Goal: Task Accomplishment & Management: Use online tool/utility

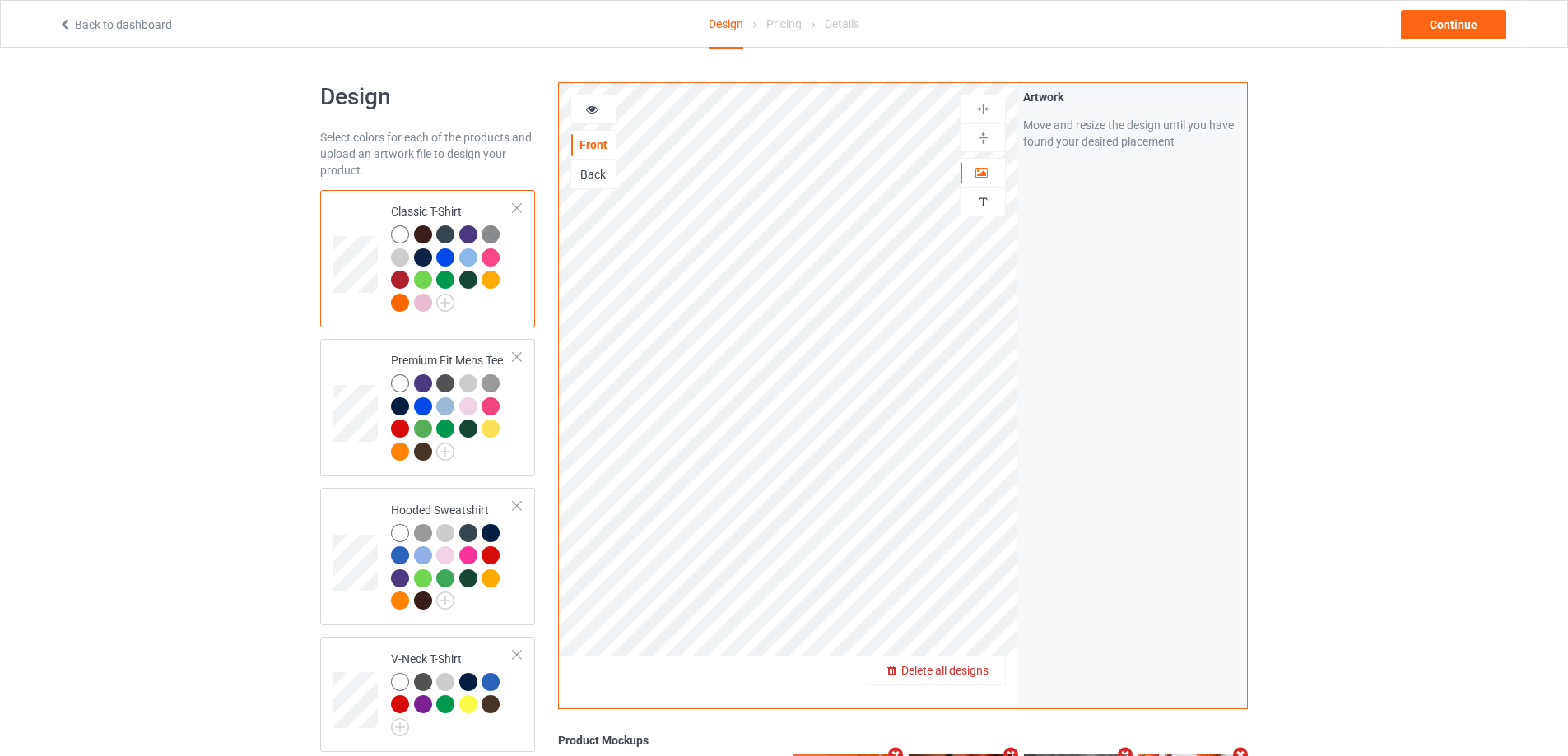
click at [973, 671] on span "Delete all designs" at bounding box center [945, 670] width 88 height 13
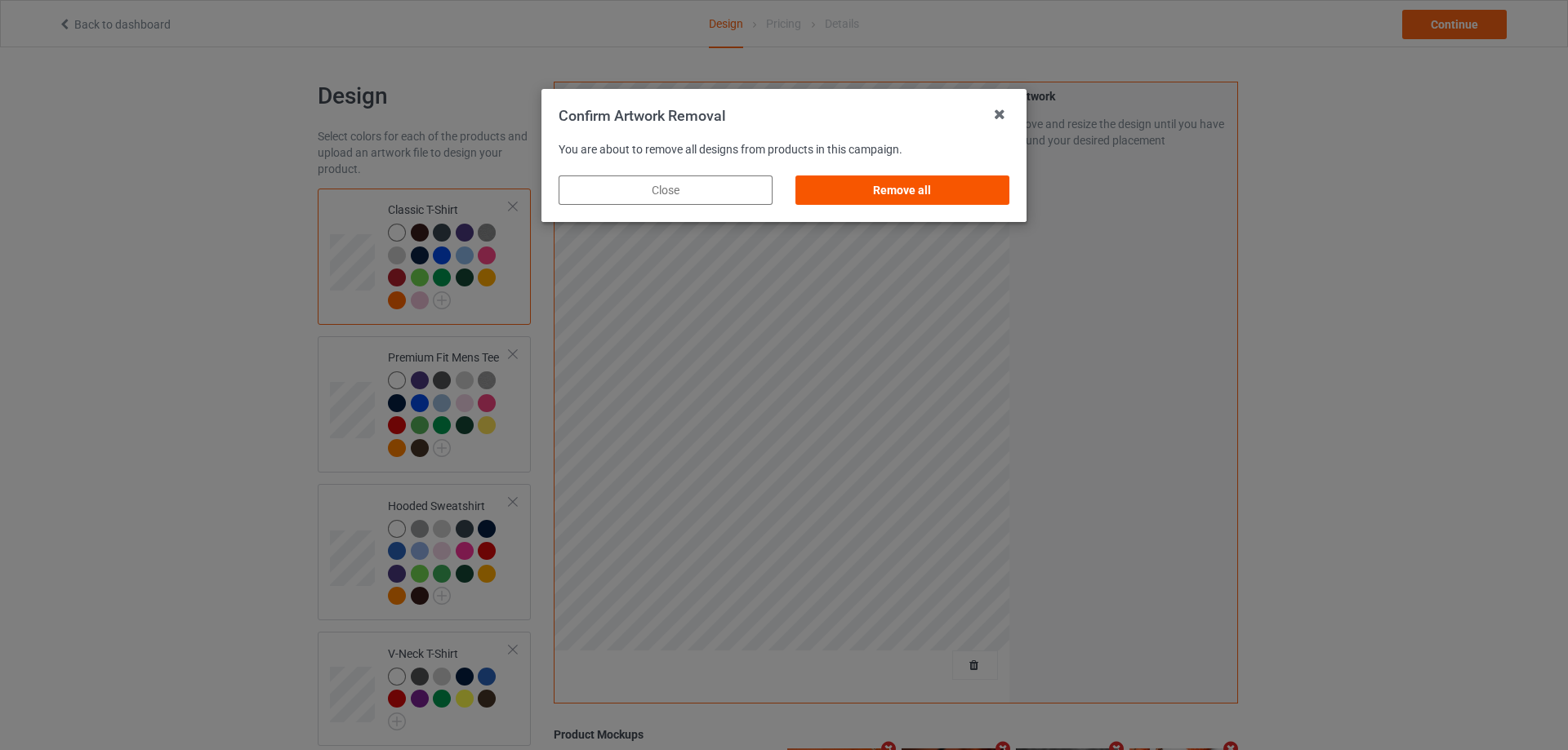
click at [881, 200] on div "Remove all" at bounding box center [903, 190] width 214 height 29
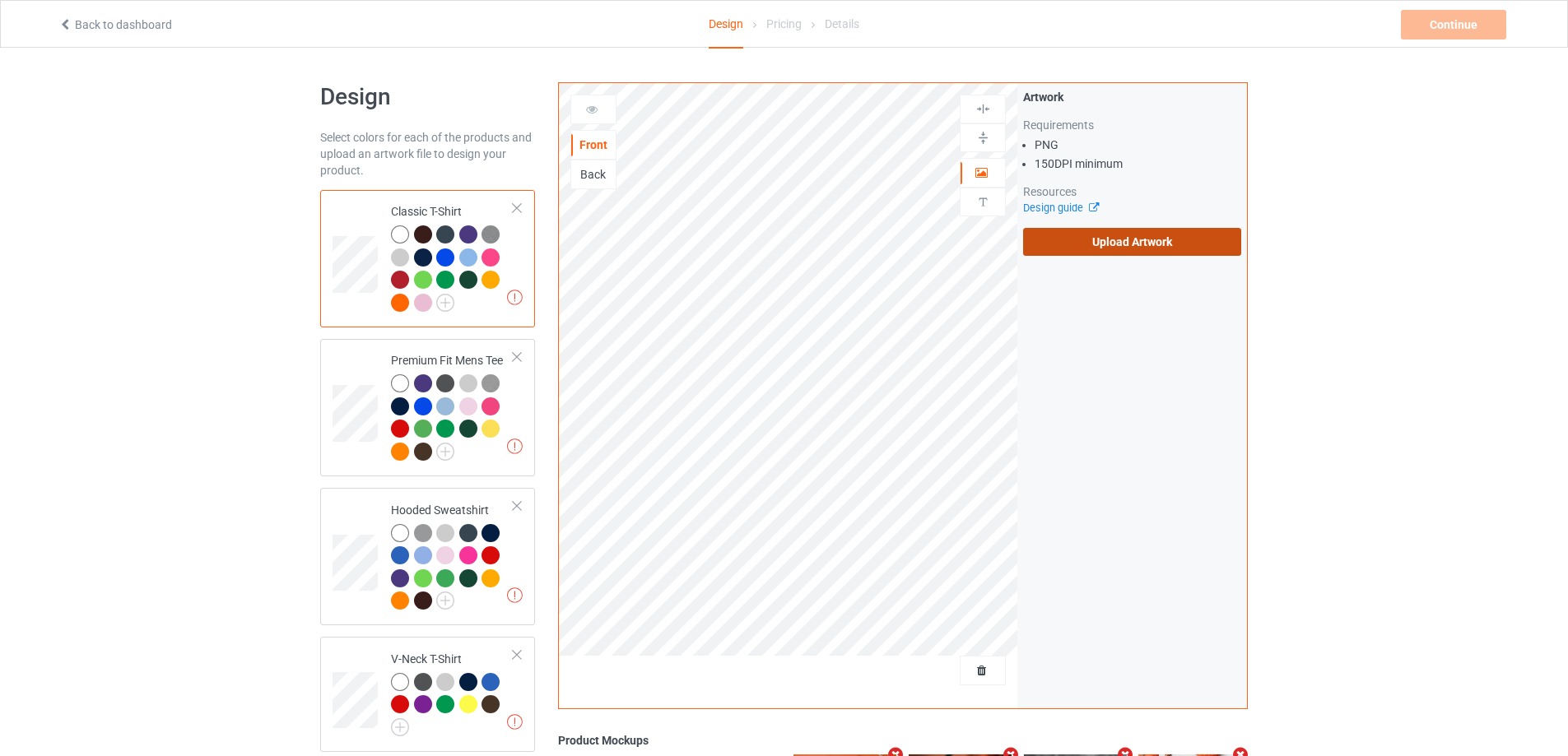
click at [1114, 249] on label "Upload Artwork" at bounding box center [1131, 242] width 218 height 28
click at [0, 0] on input "Upload Artwork" at bounding box center [0, 0] width 0 height 0
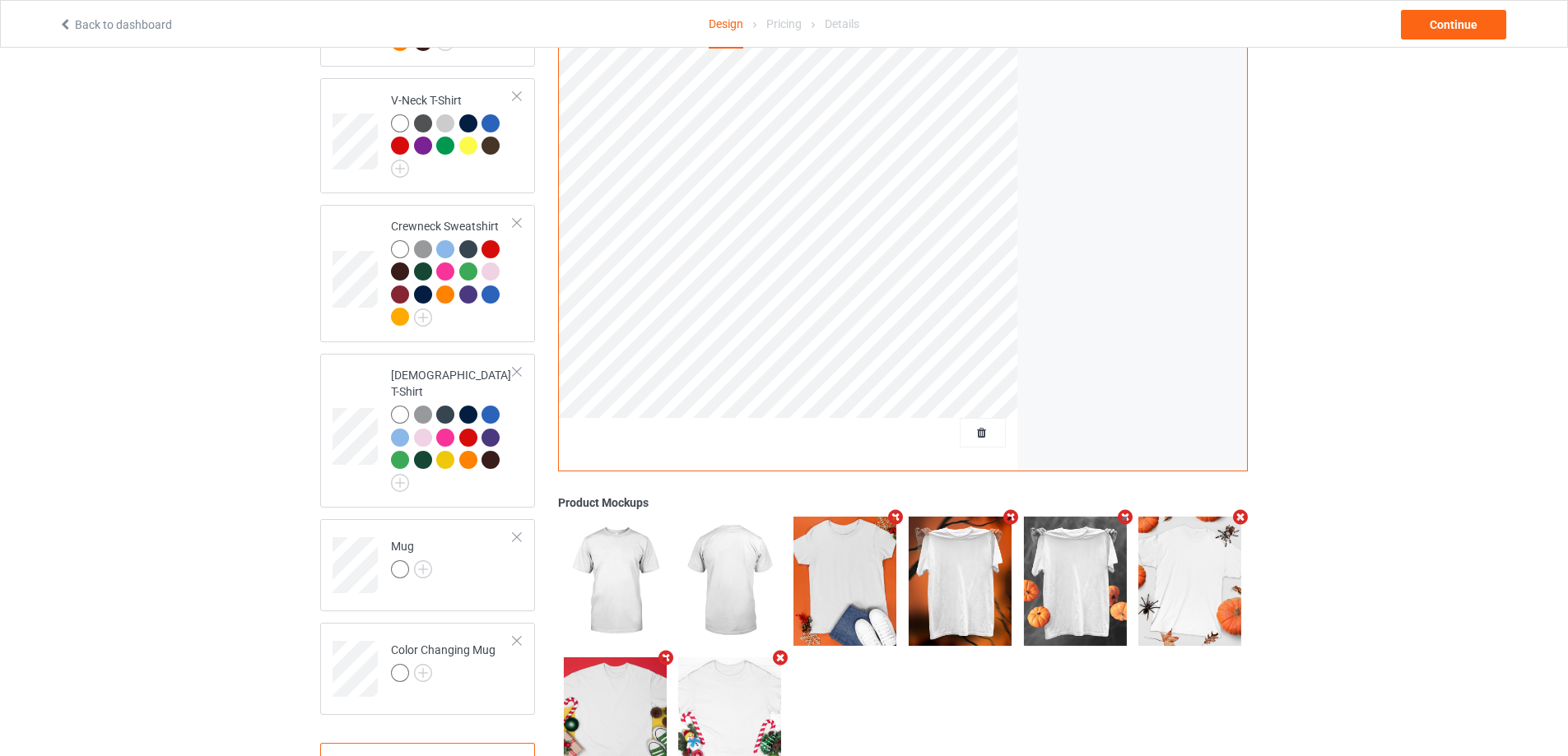
scroll to position [613, 0]
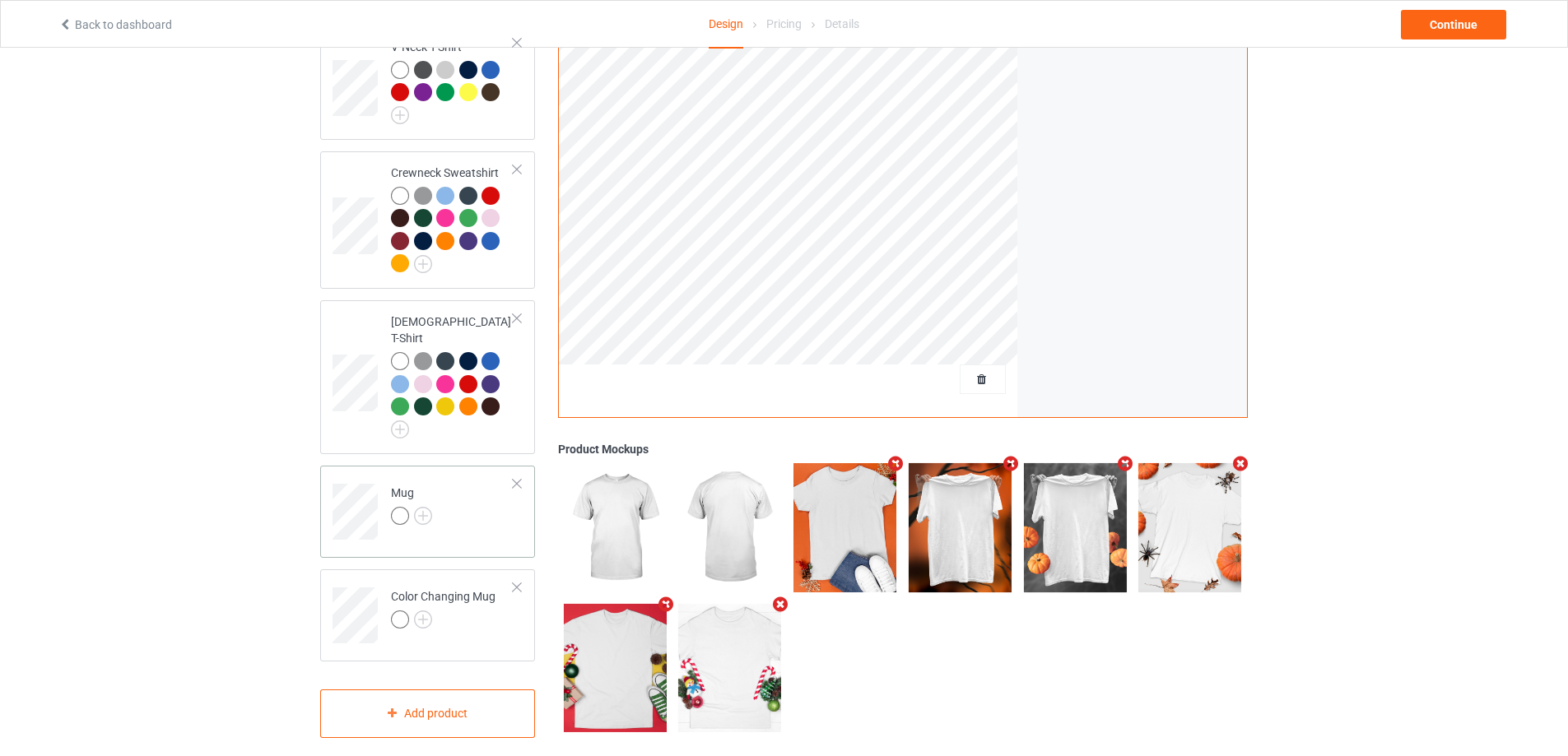
click at [488, 494] on td "Mug" at bounding box center [452, 506] width 141 height 68
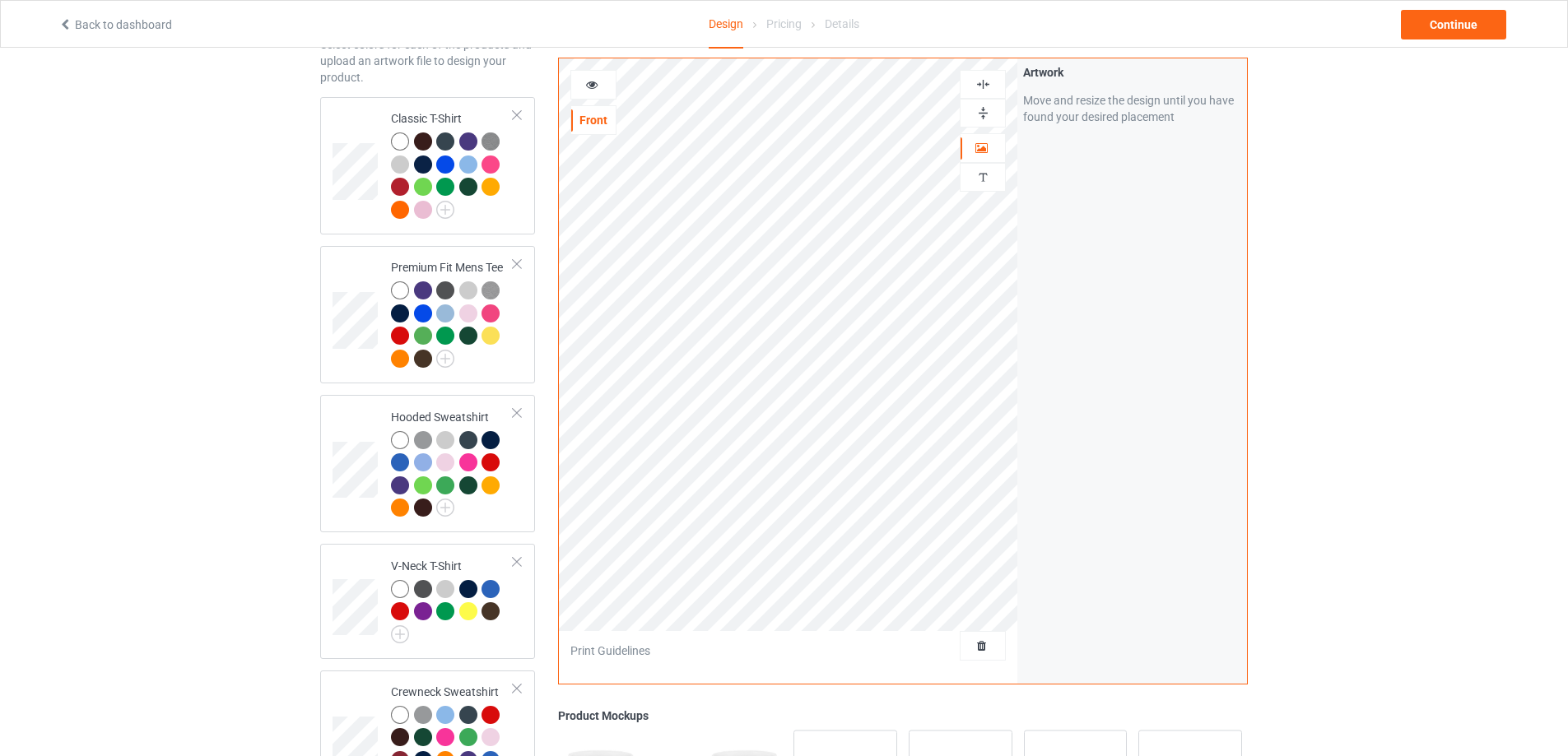
scroll to position [37, 0]
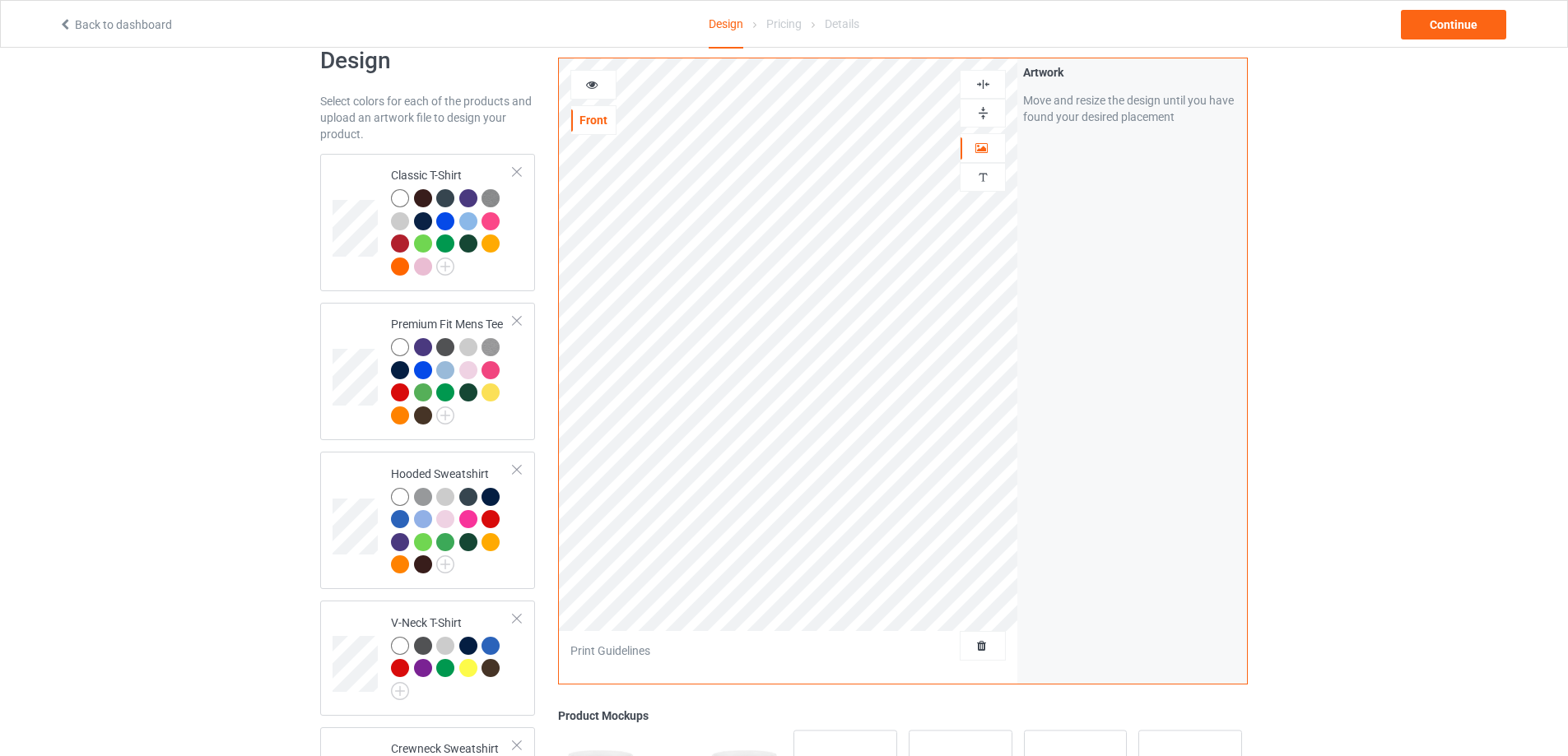
click at [592, 81] on icon at bounding box center [592, 82] width 14 height 12
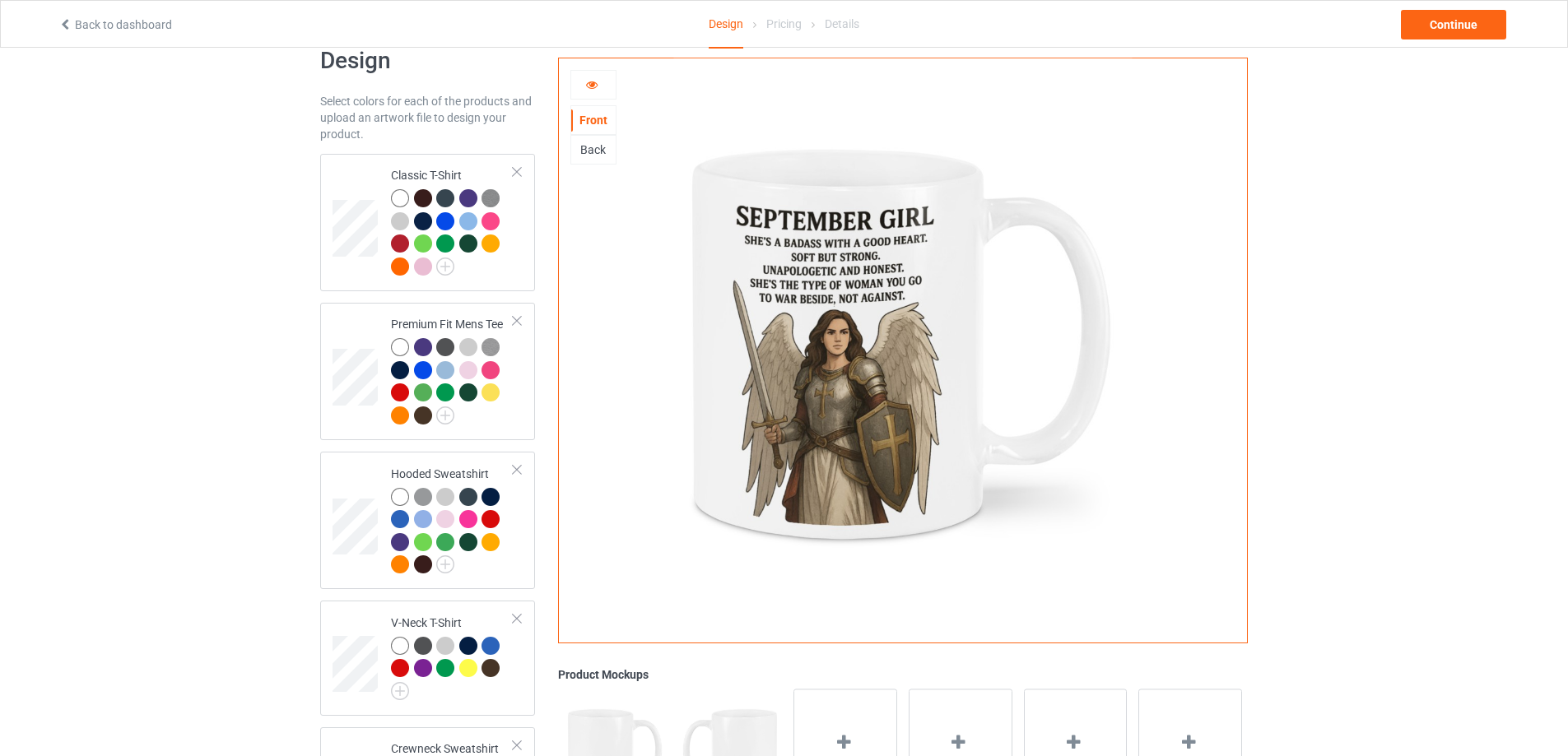
click at [594, 85] on icon at bounding box center [592, 82] width 14 height 12
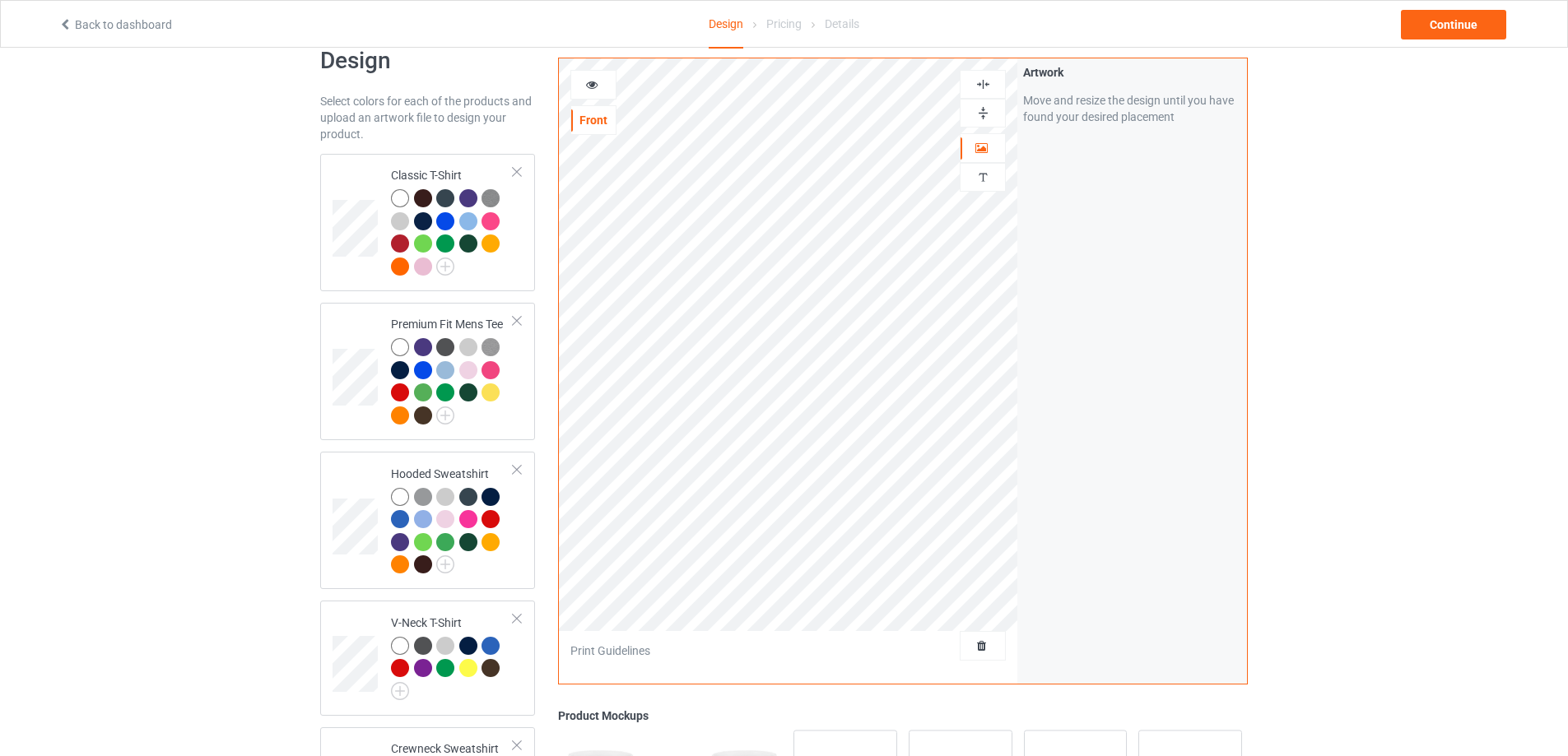
click at [595, 83] on icon at bounding box center [592, 82] width 14 height 12
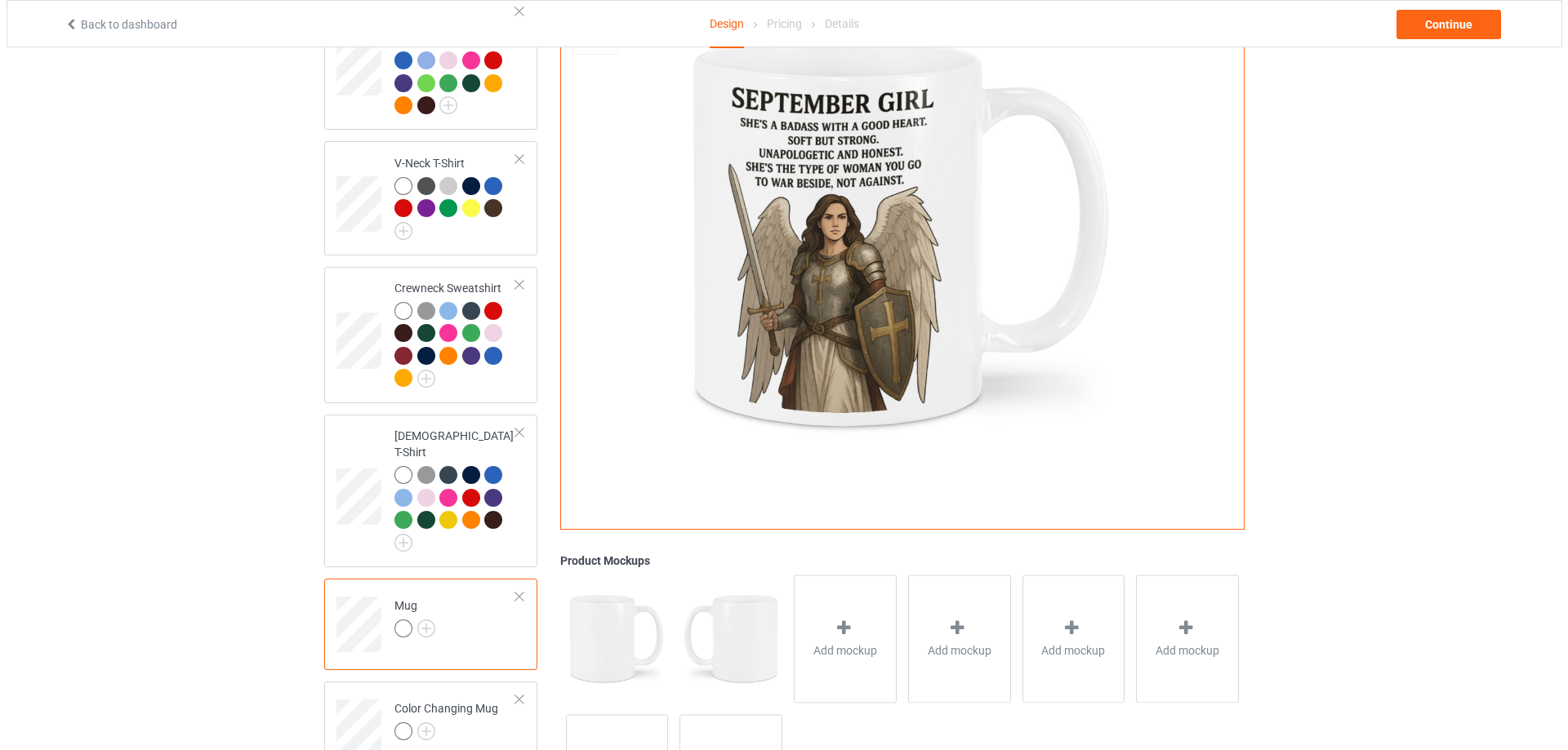
scroll to position [525, 0]
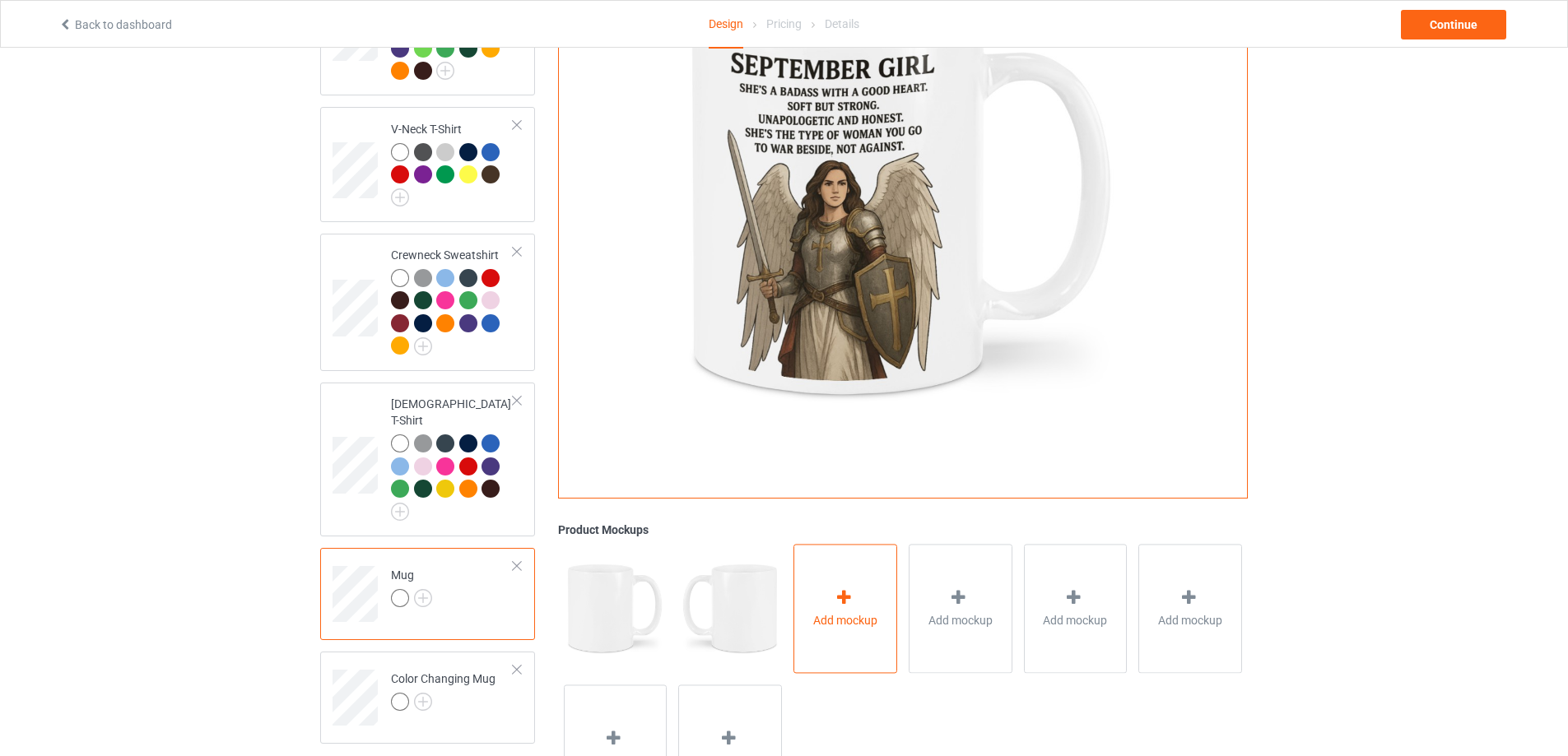
click at [835, 642] on div "Add mockup" at bounding box center [846, 609] width 104 height 130
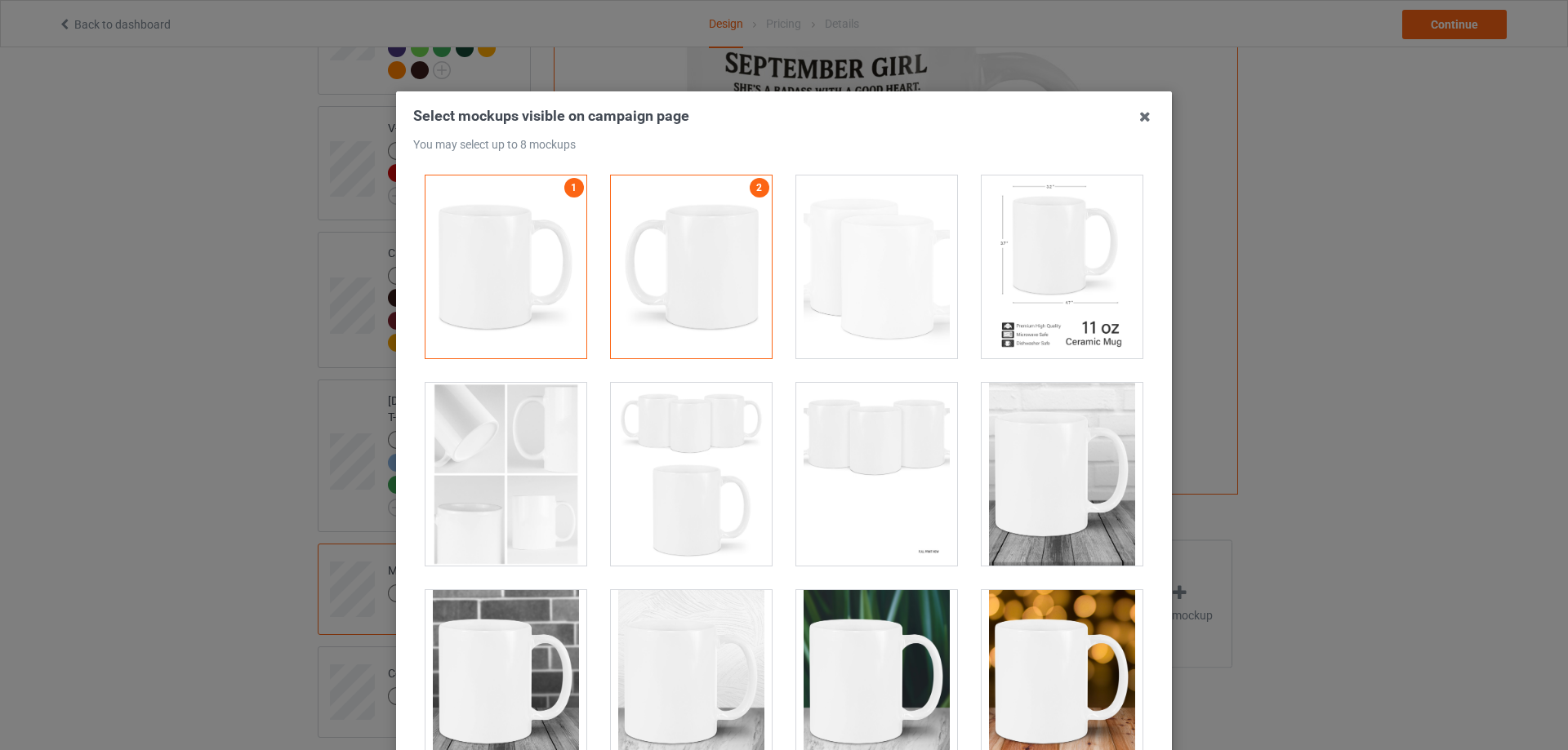
click at [1063, 691] on div at bounding box center [1062, 682] width 161 height 183
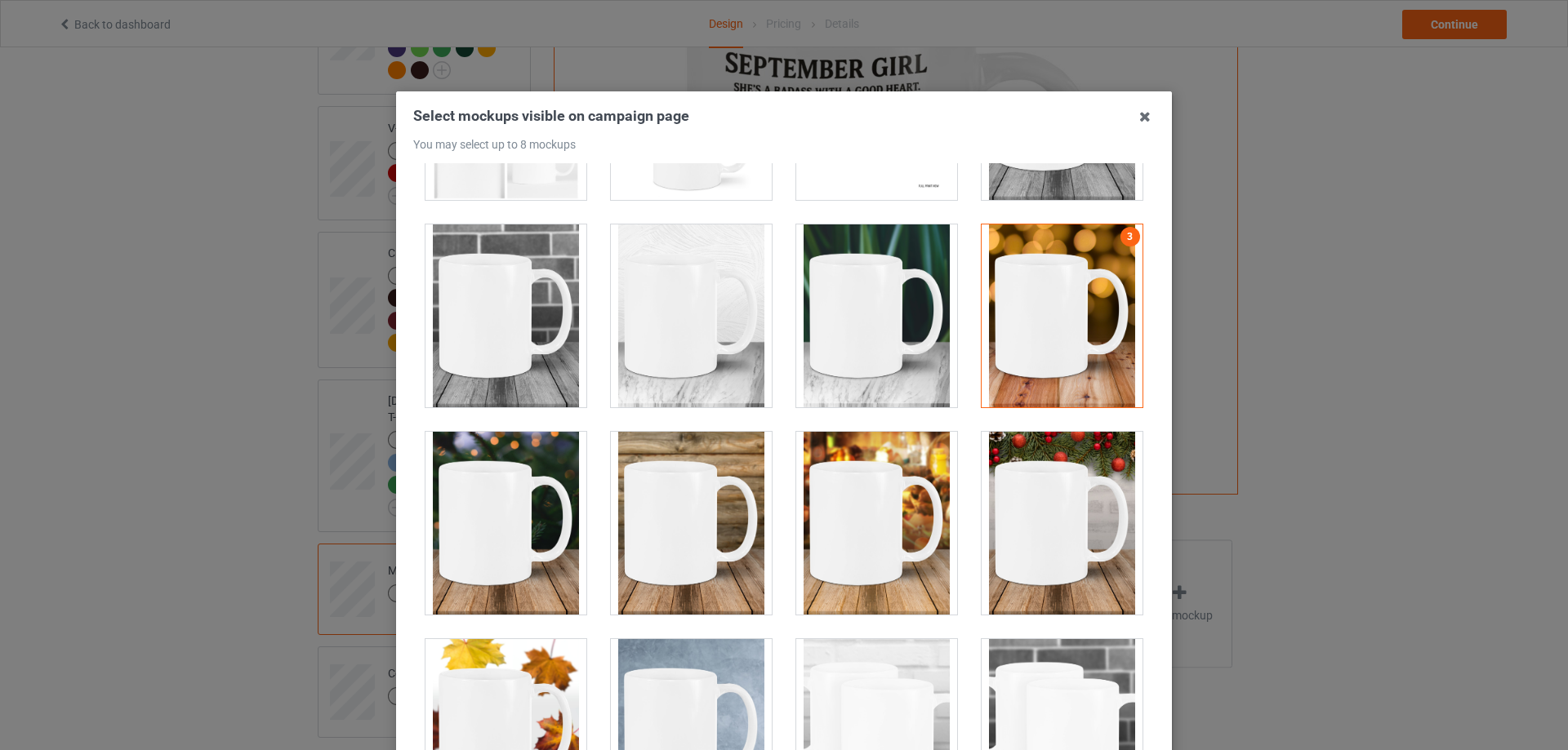
scroll to position [409, 0]
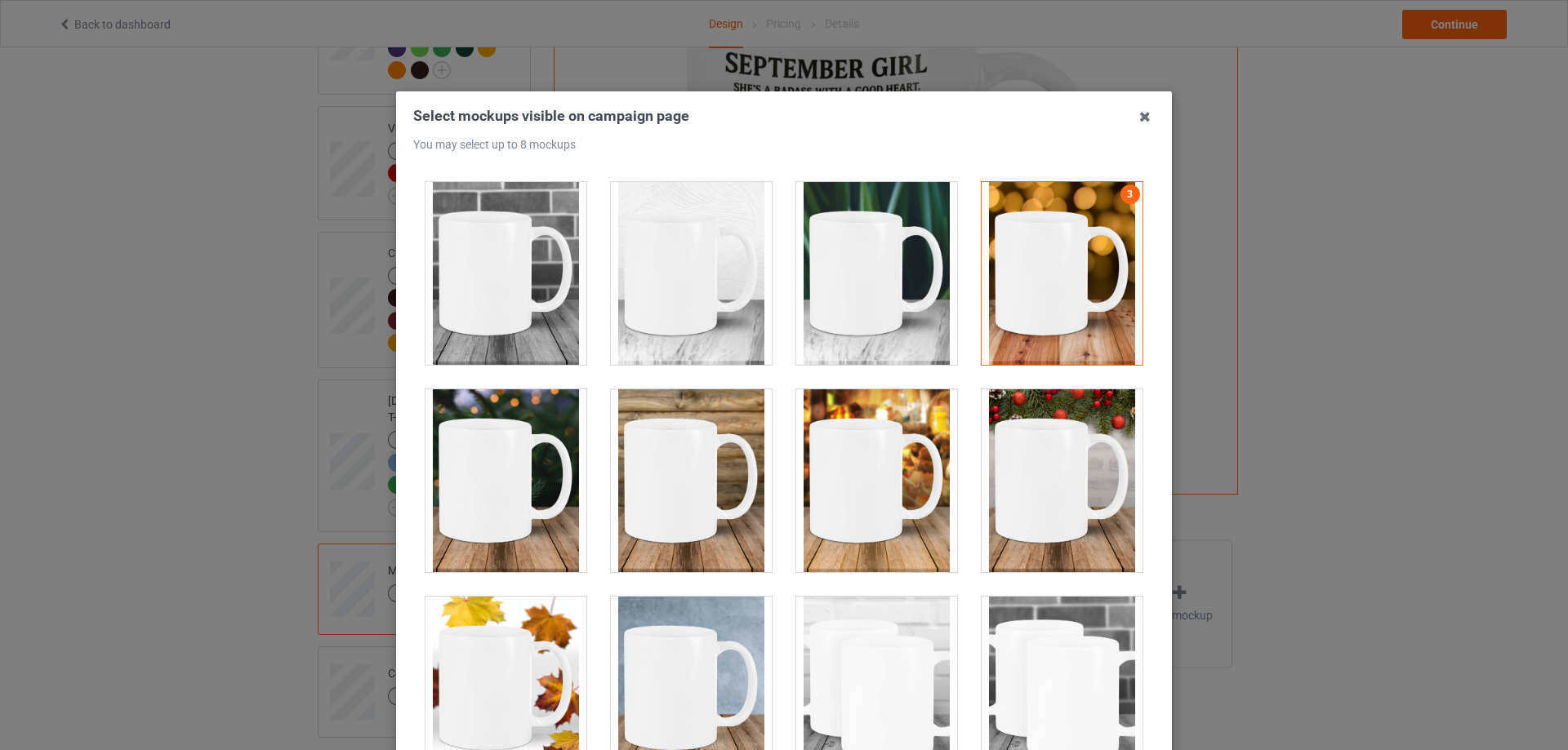
click at [1047, 505] on div at bounding box center [1062, 481] width 161 height 183
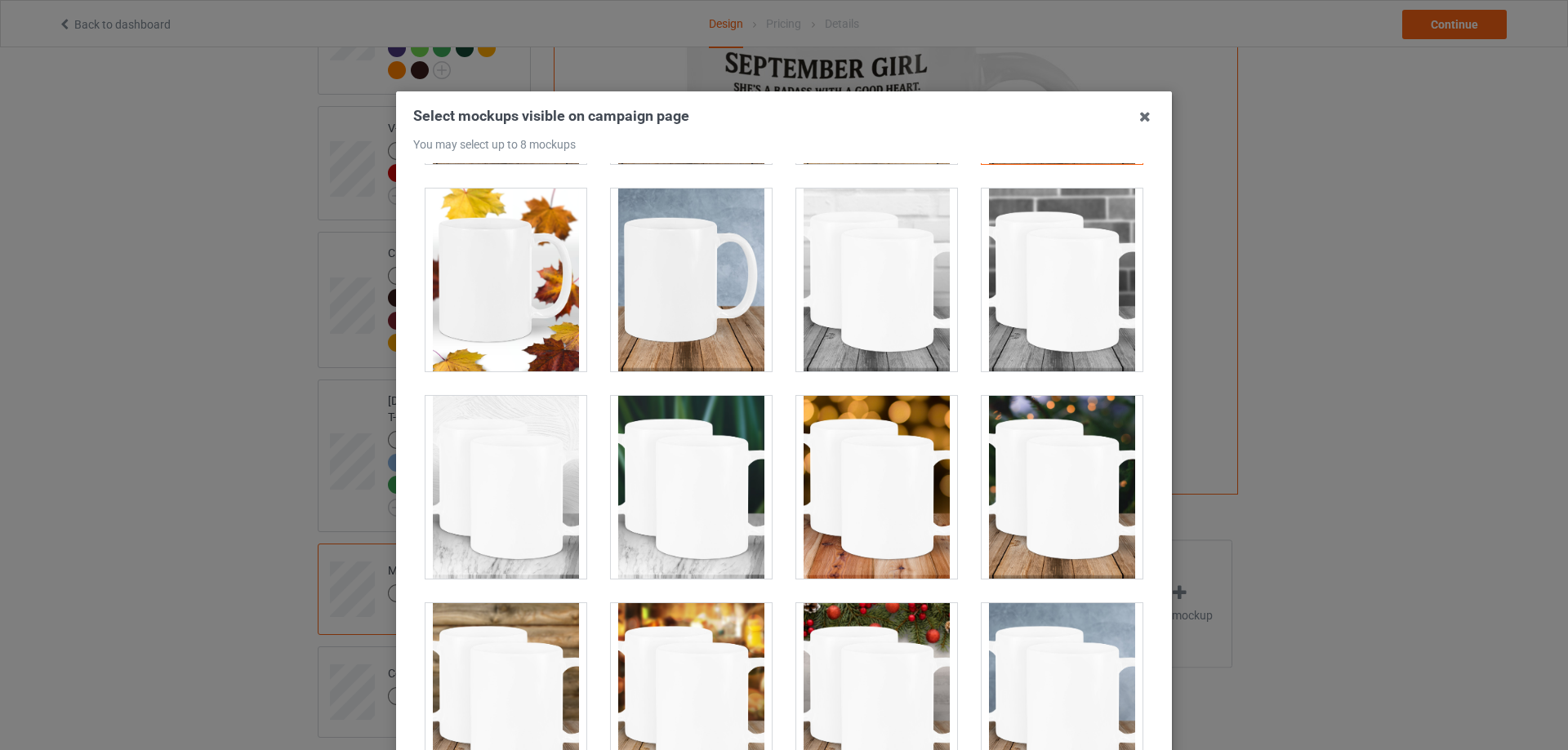
click at [516, 319] on div at bounding box center [507, 280] width 161 height 183
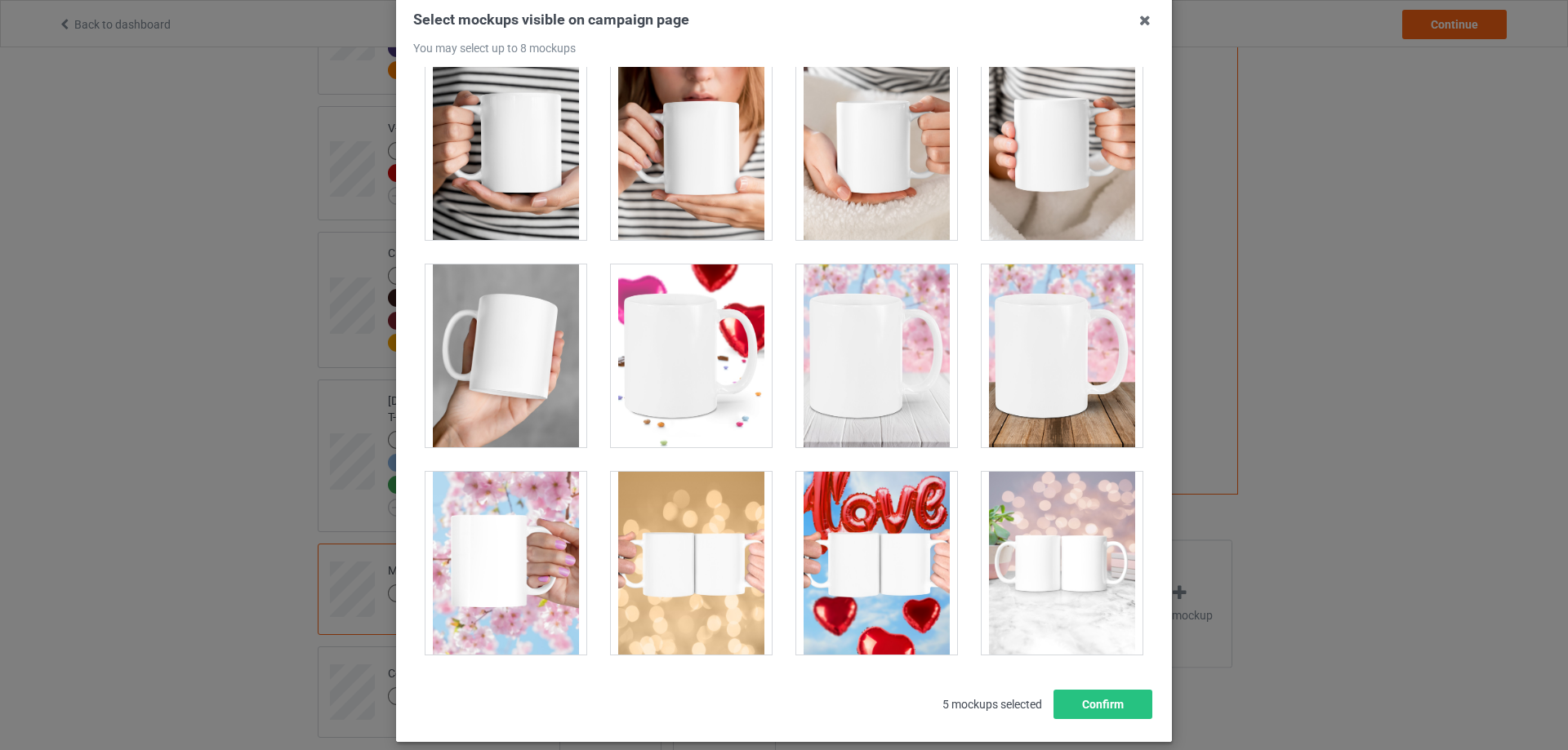
scroll to position [179, 0]
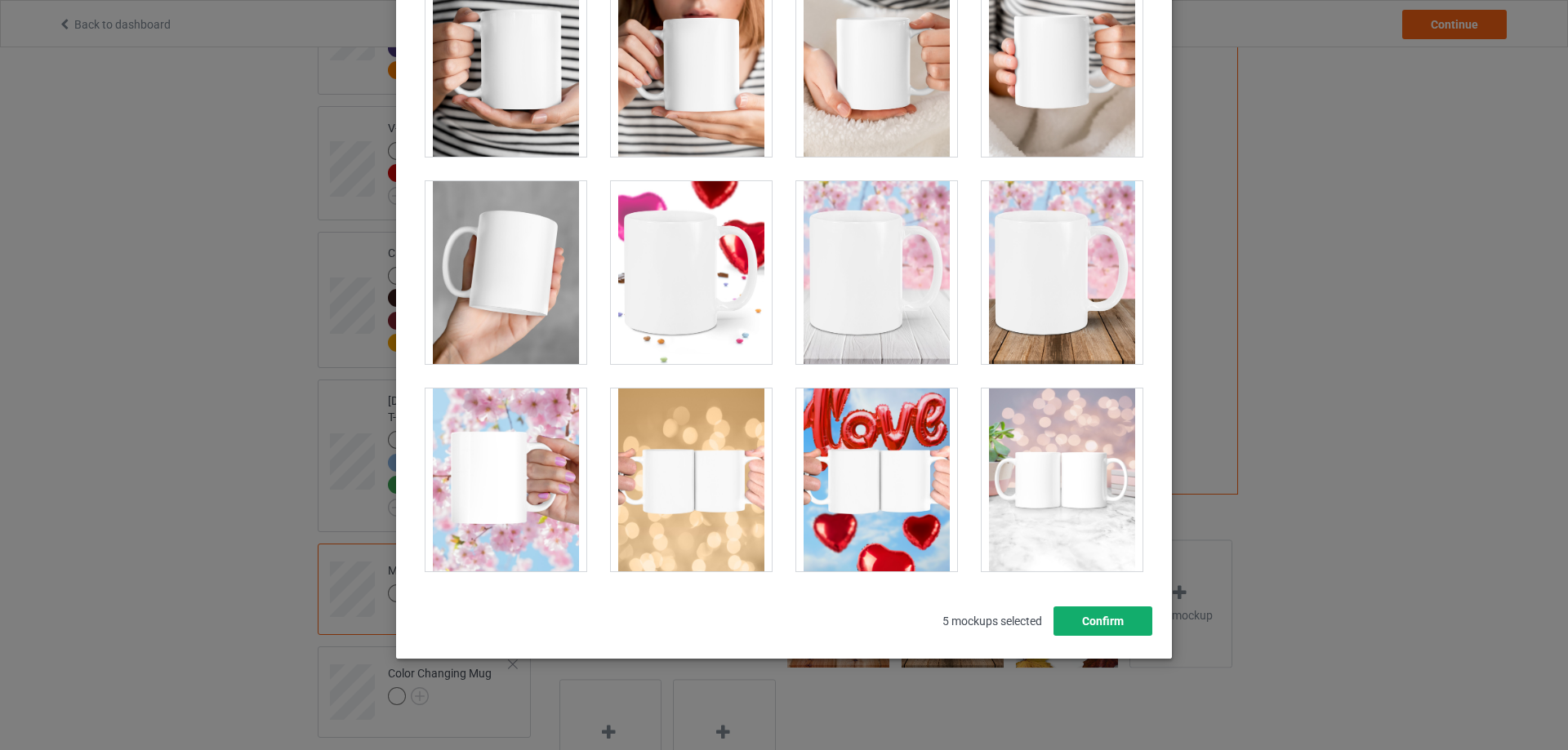
click at [1086, 630] on button "Confirm" at bounding box center [1103, 621] width 99 height 29
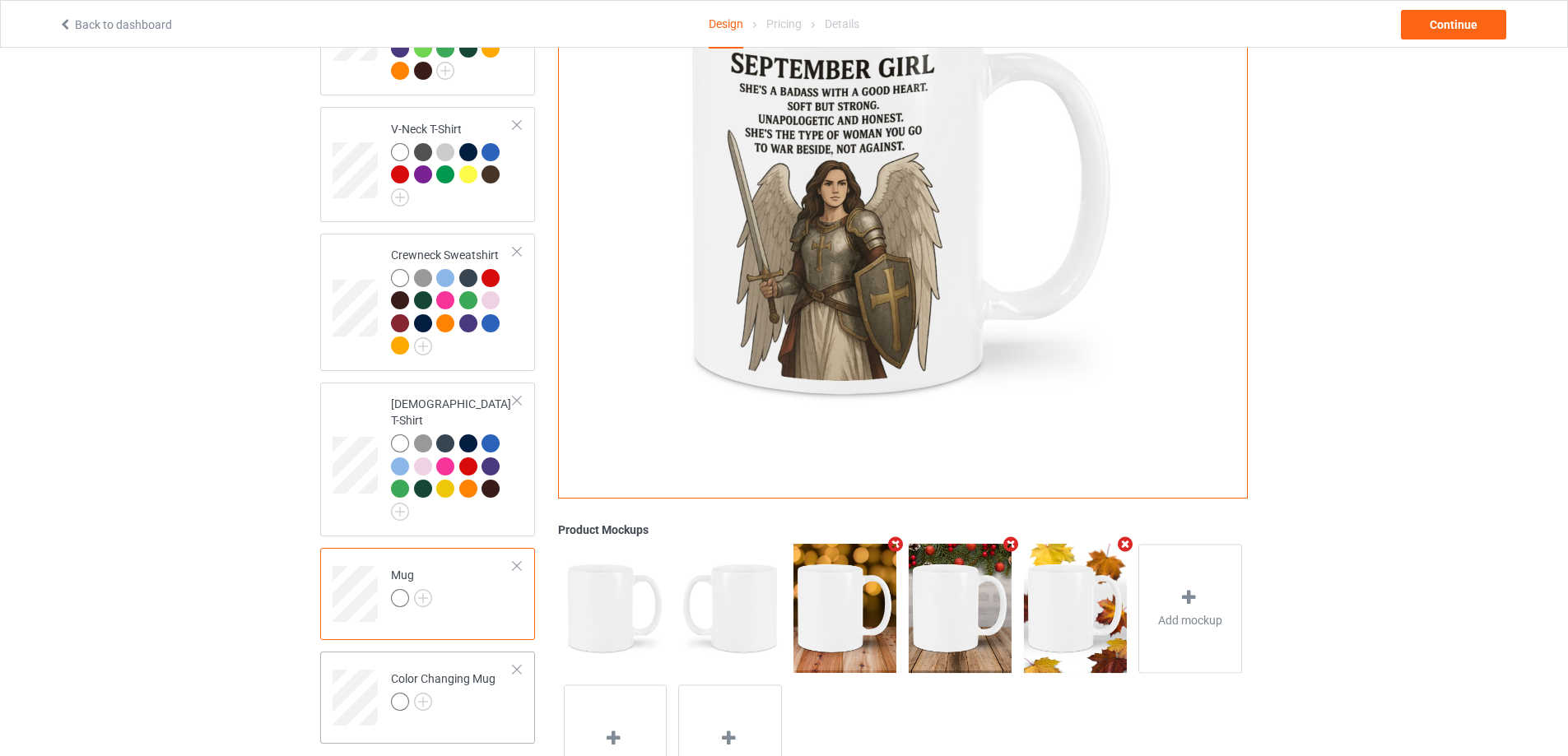
click at [460, 676] on div "Color Changing Mug" at bounding box center [443, 690] width 104 height 39
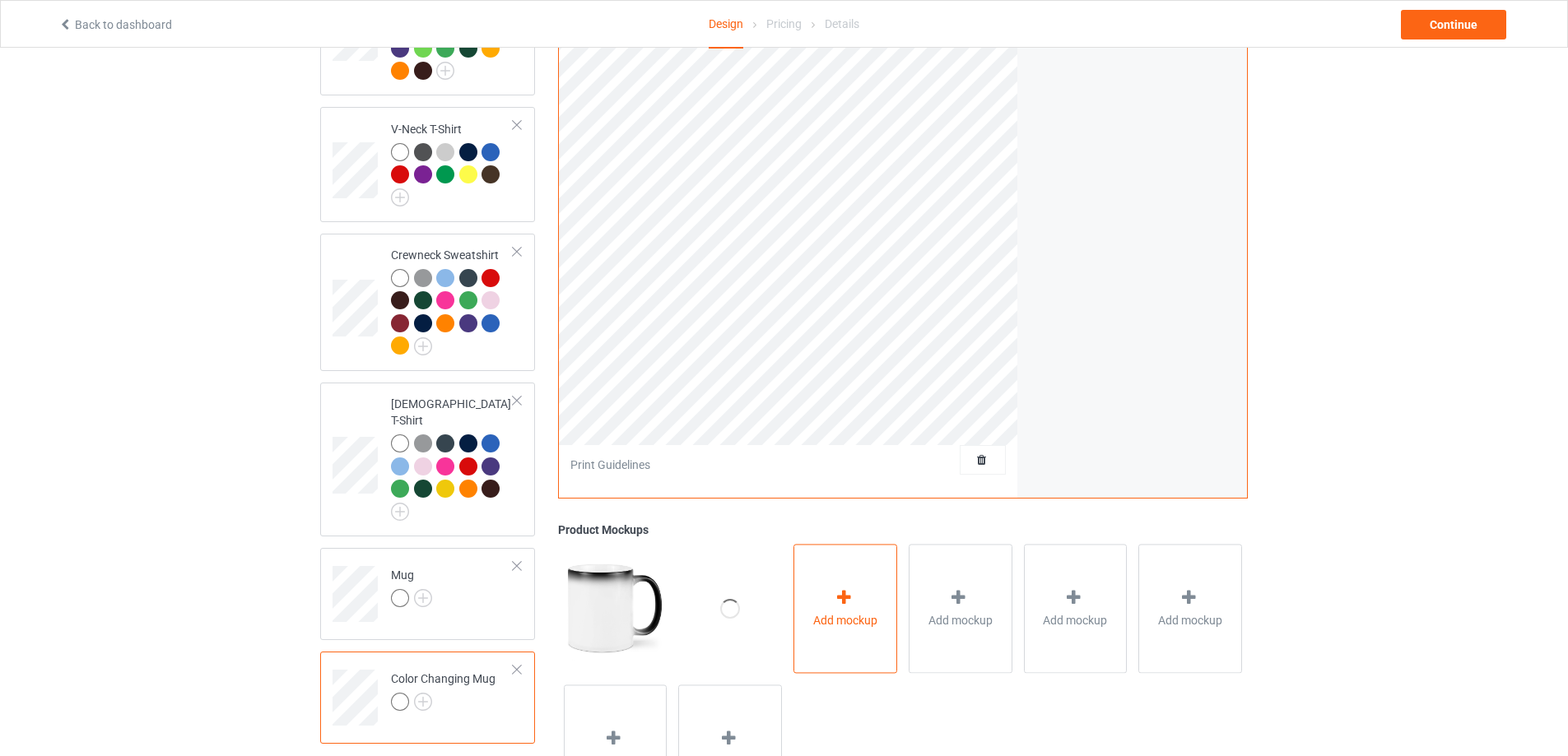
click at [859, 582] on div "Add mockup" at bounding box center [846, 609] width 104 height 130
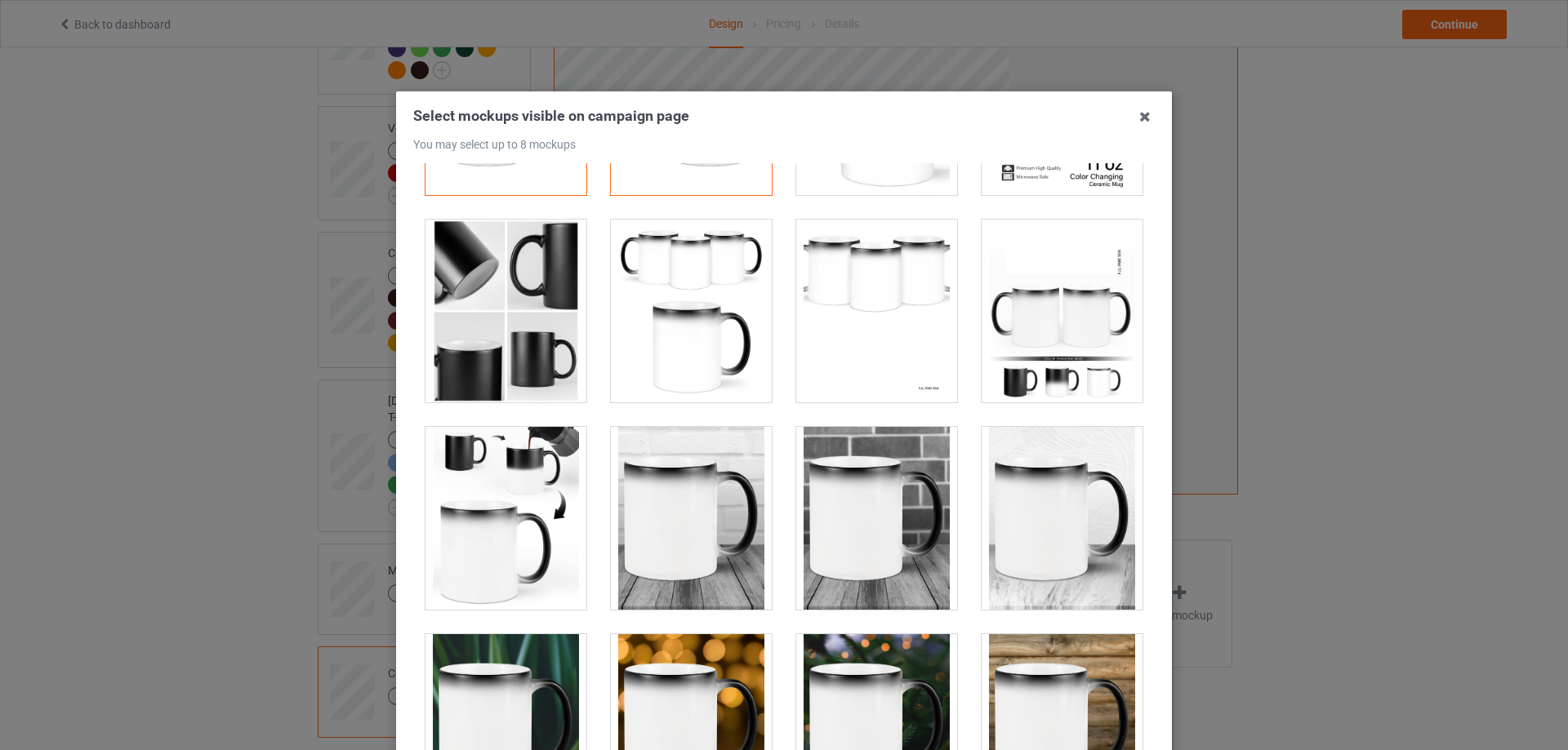
click at [1035, 484] on div at bounding box center [1062, 518] width 161 height 183
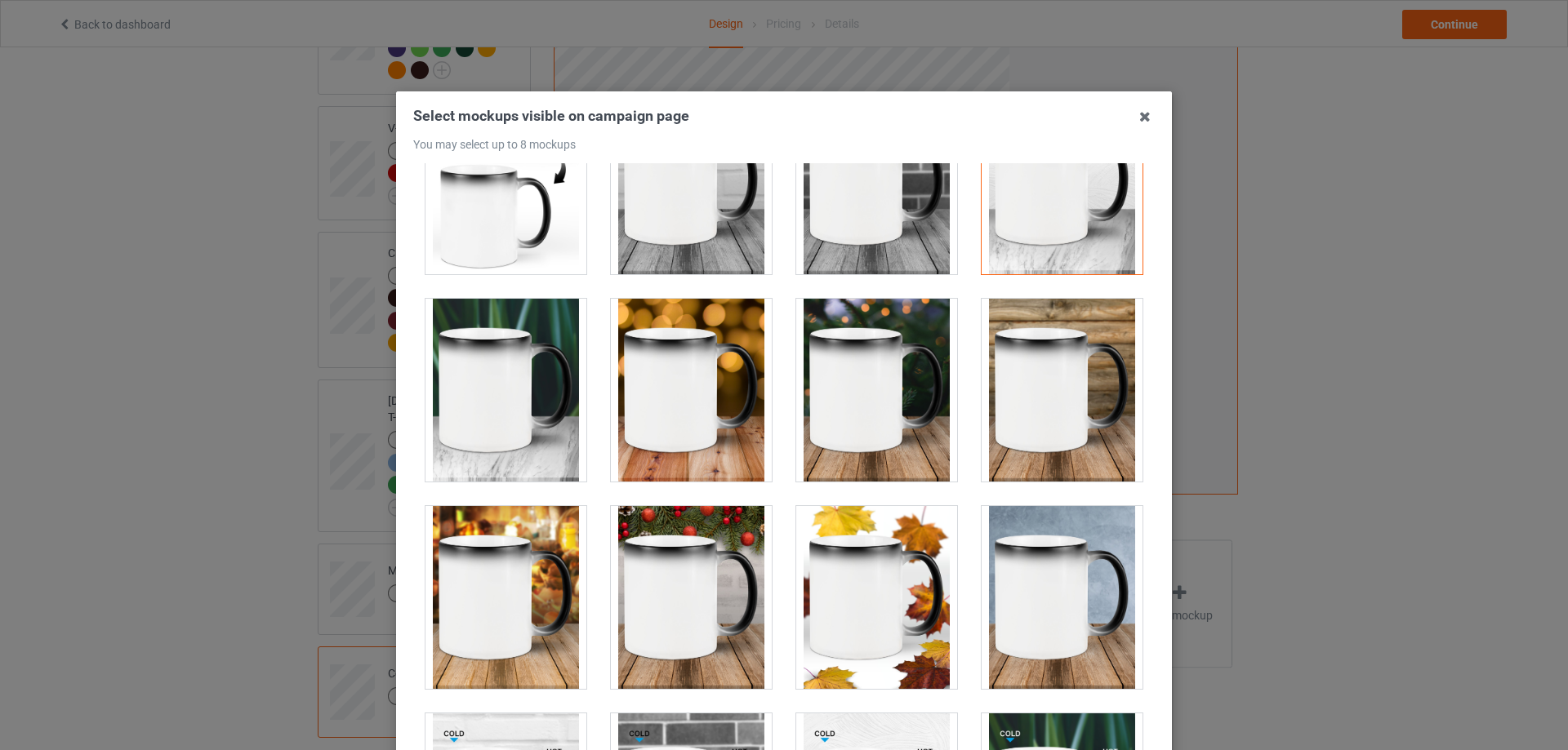
scroll to position [572, 0]
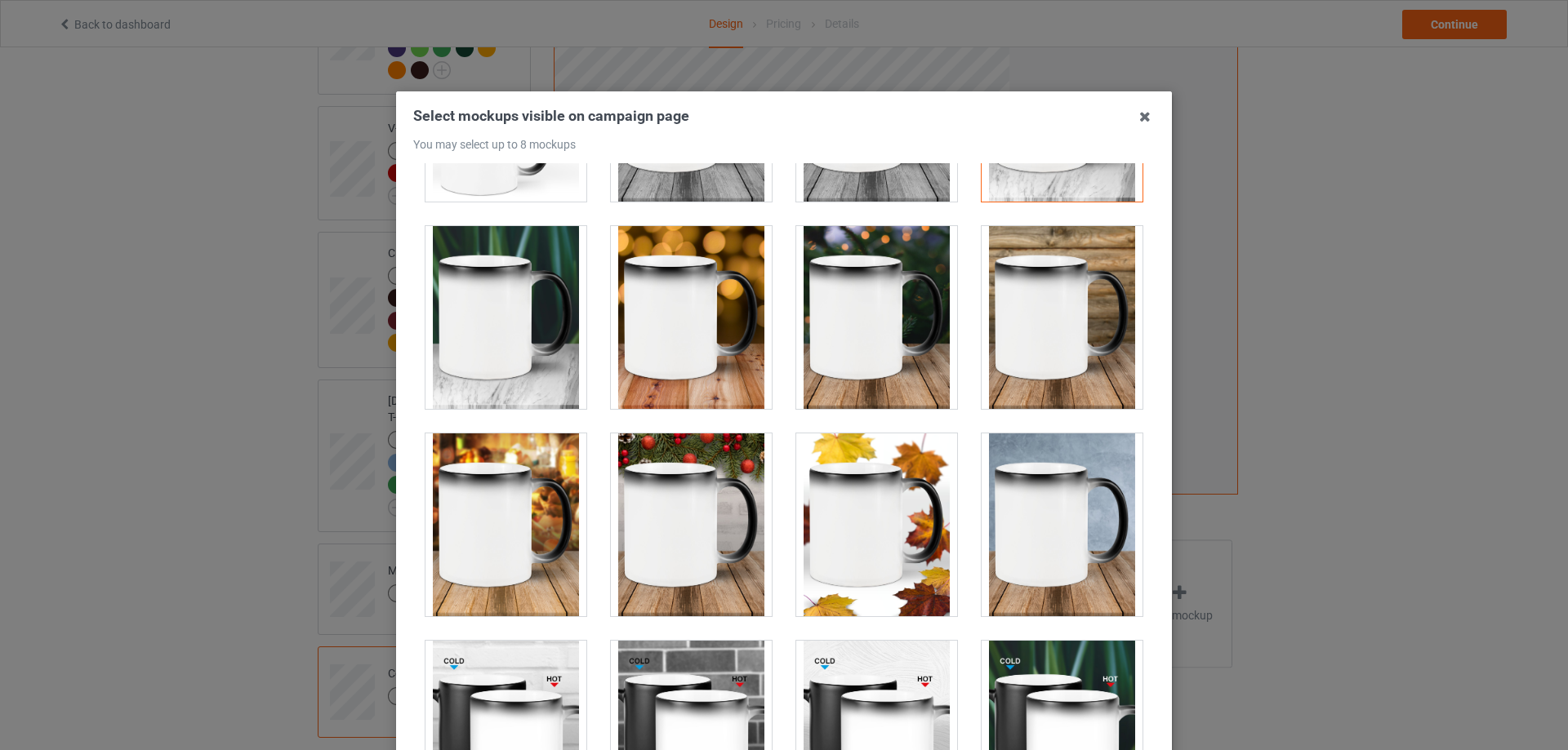
click at [724, 333] on div at bounding box center [692, 318] width 161 height 183
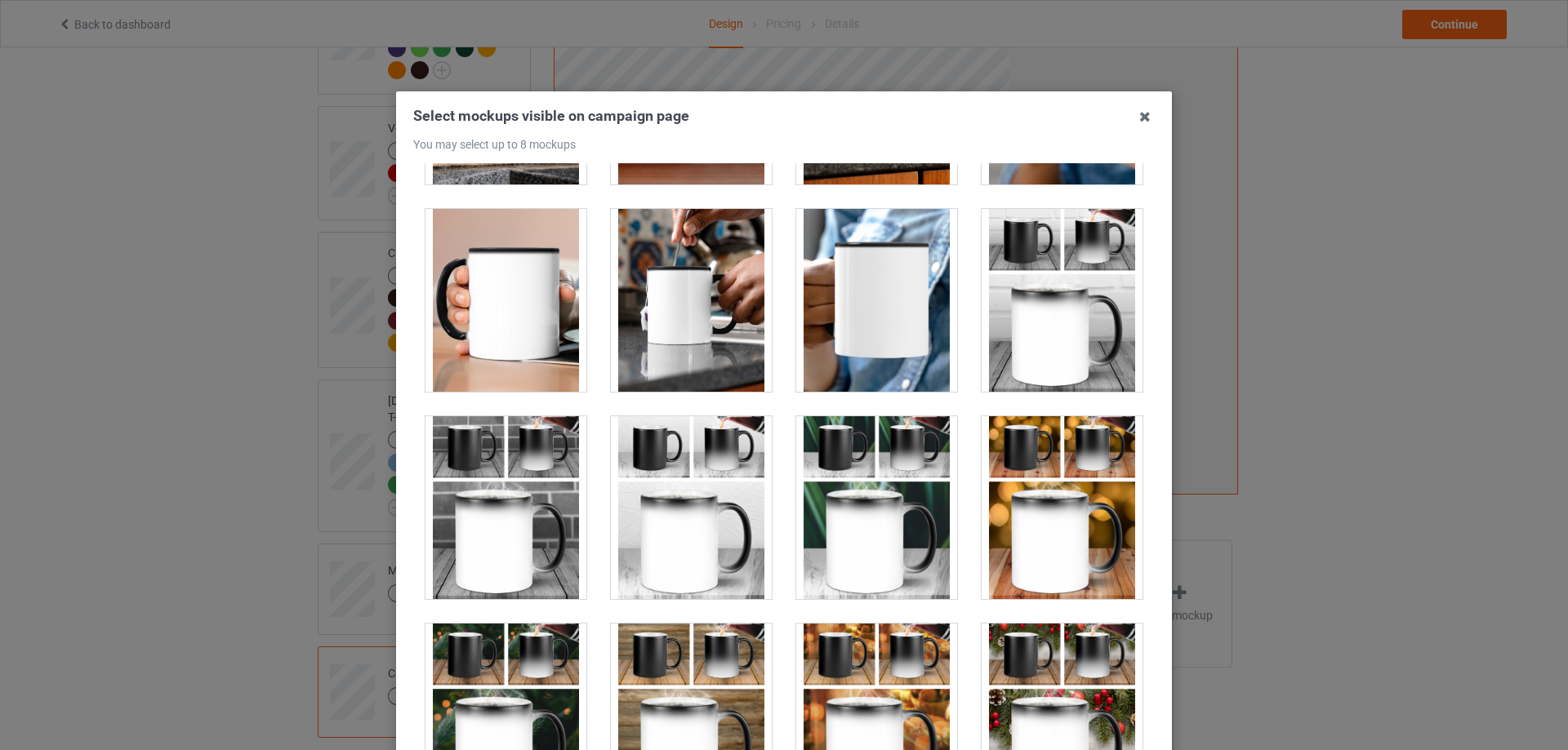
scroll to position [3511, 0]
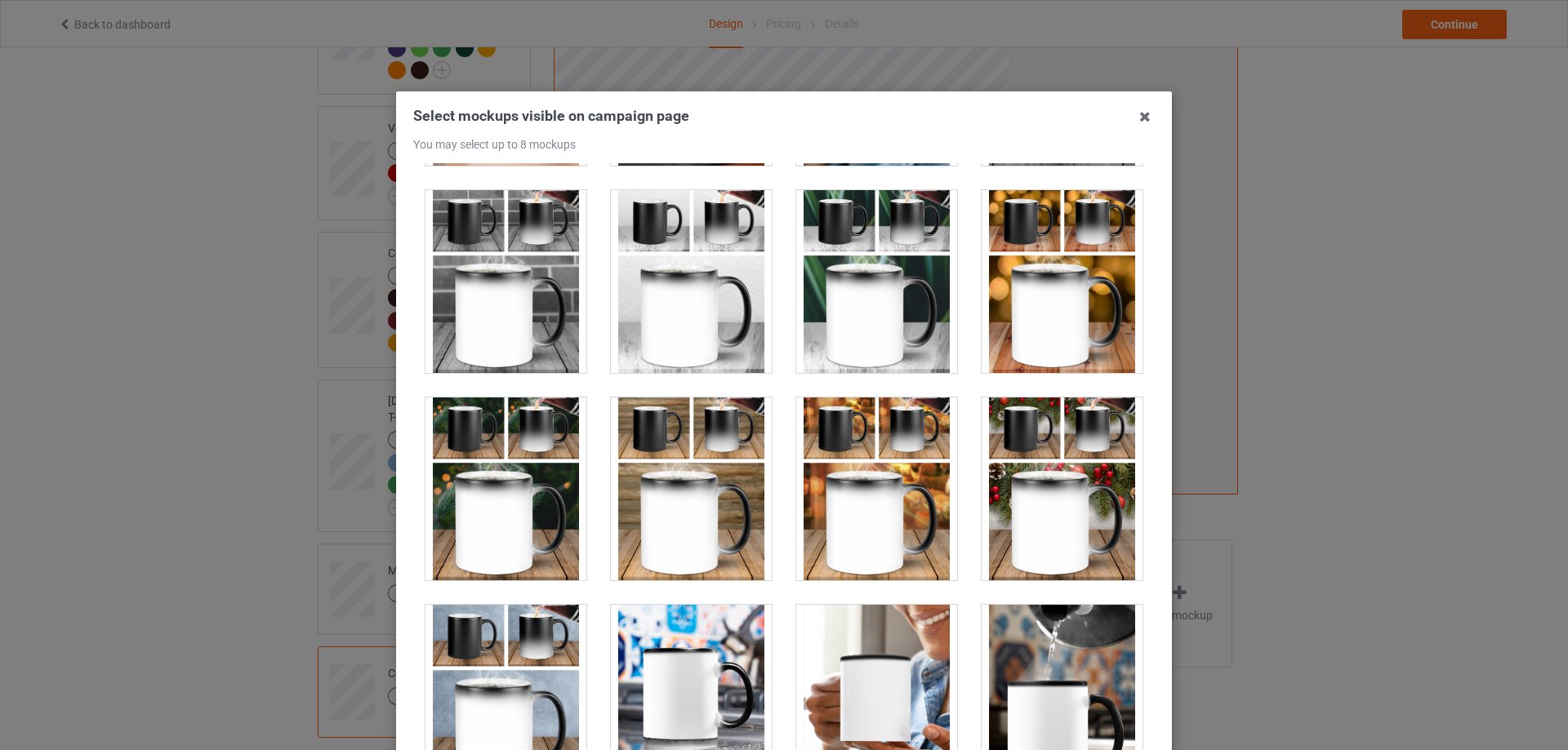
click at [687, 346] on div at bounding box center [692, 282] width 161 height 183
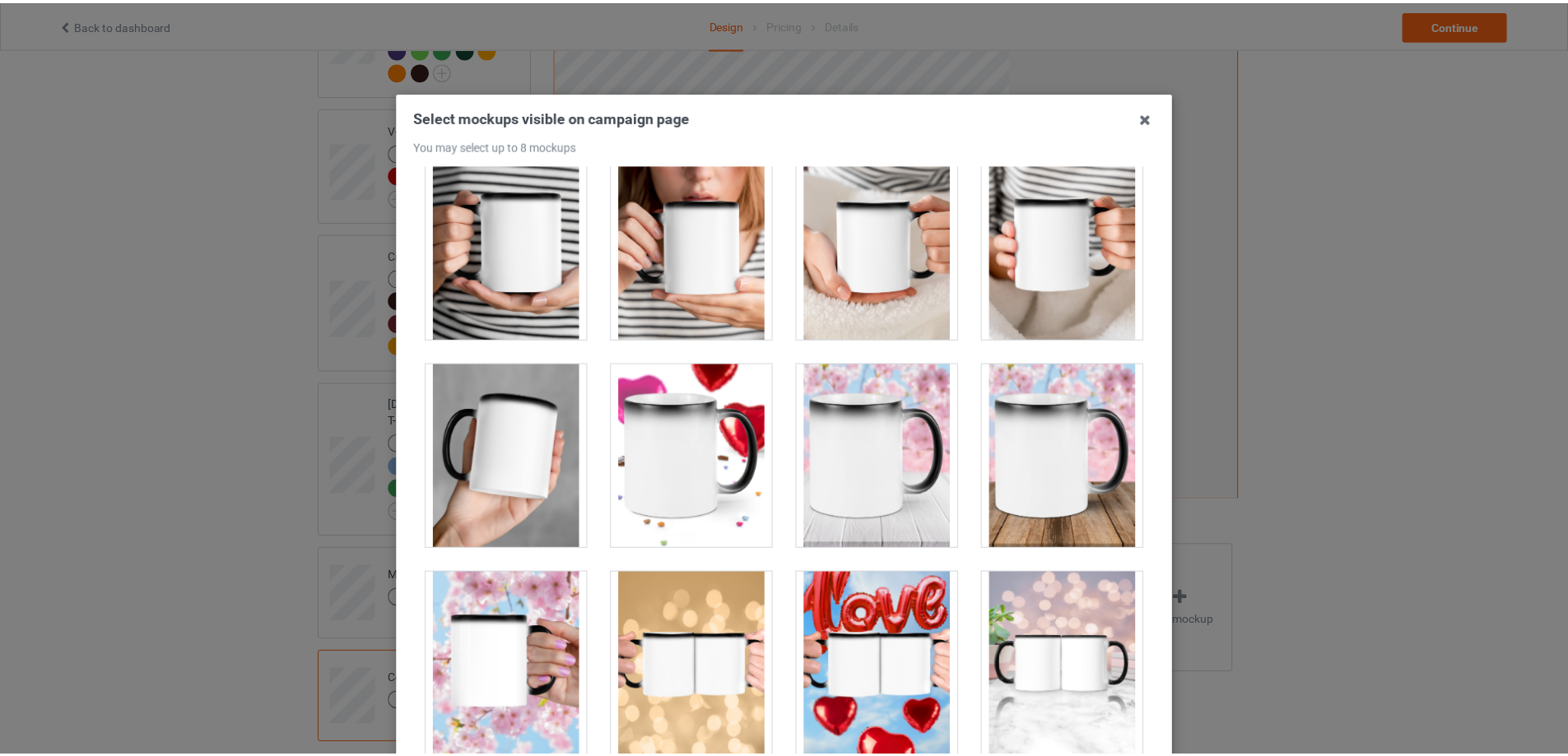
scroll to position [181, 0]
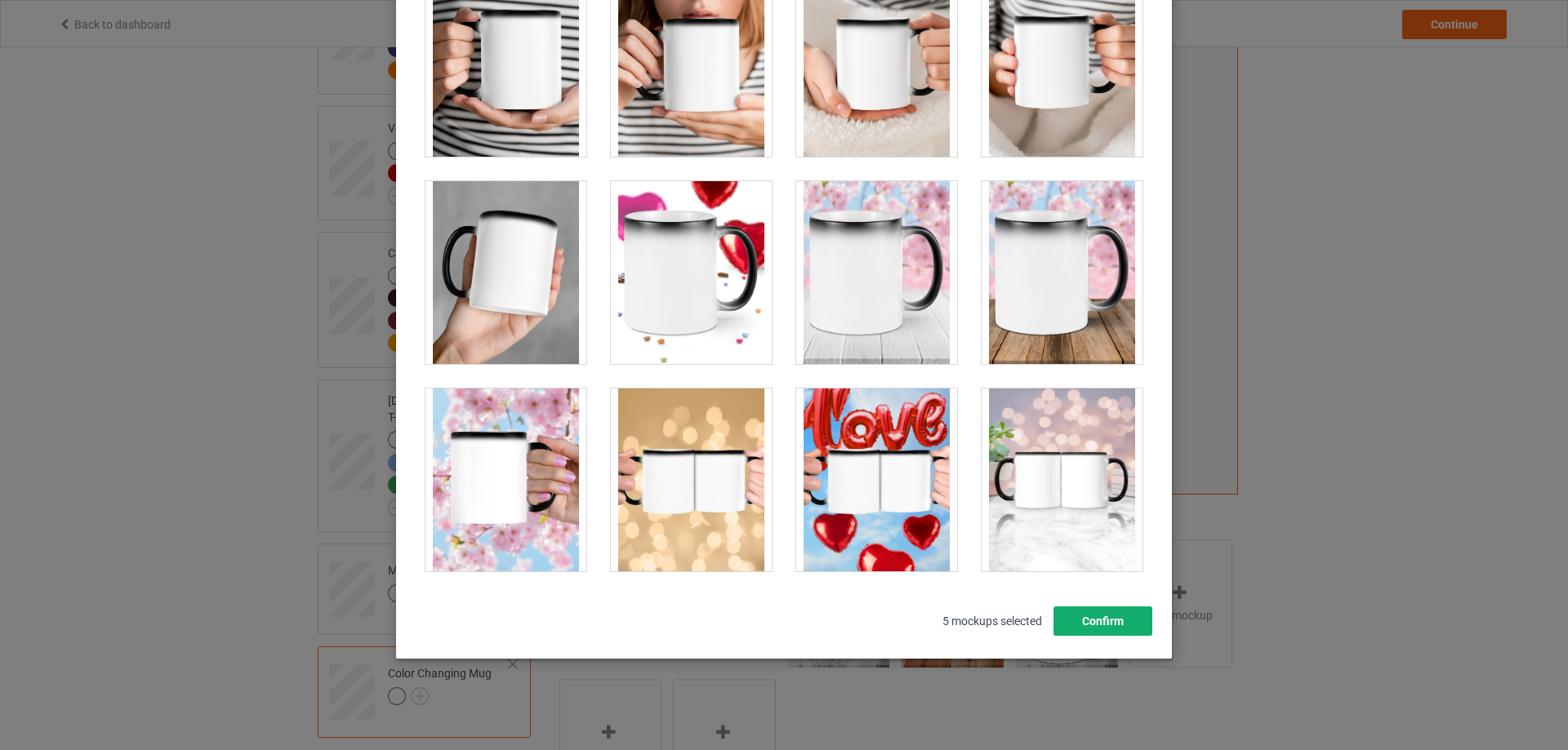
click at [1105, 635] on button "Confirm" at bounding box center [1103, 621] width 99 height 29
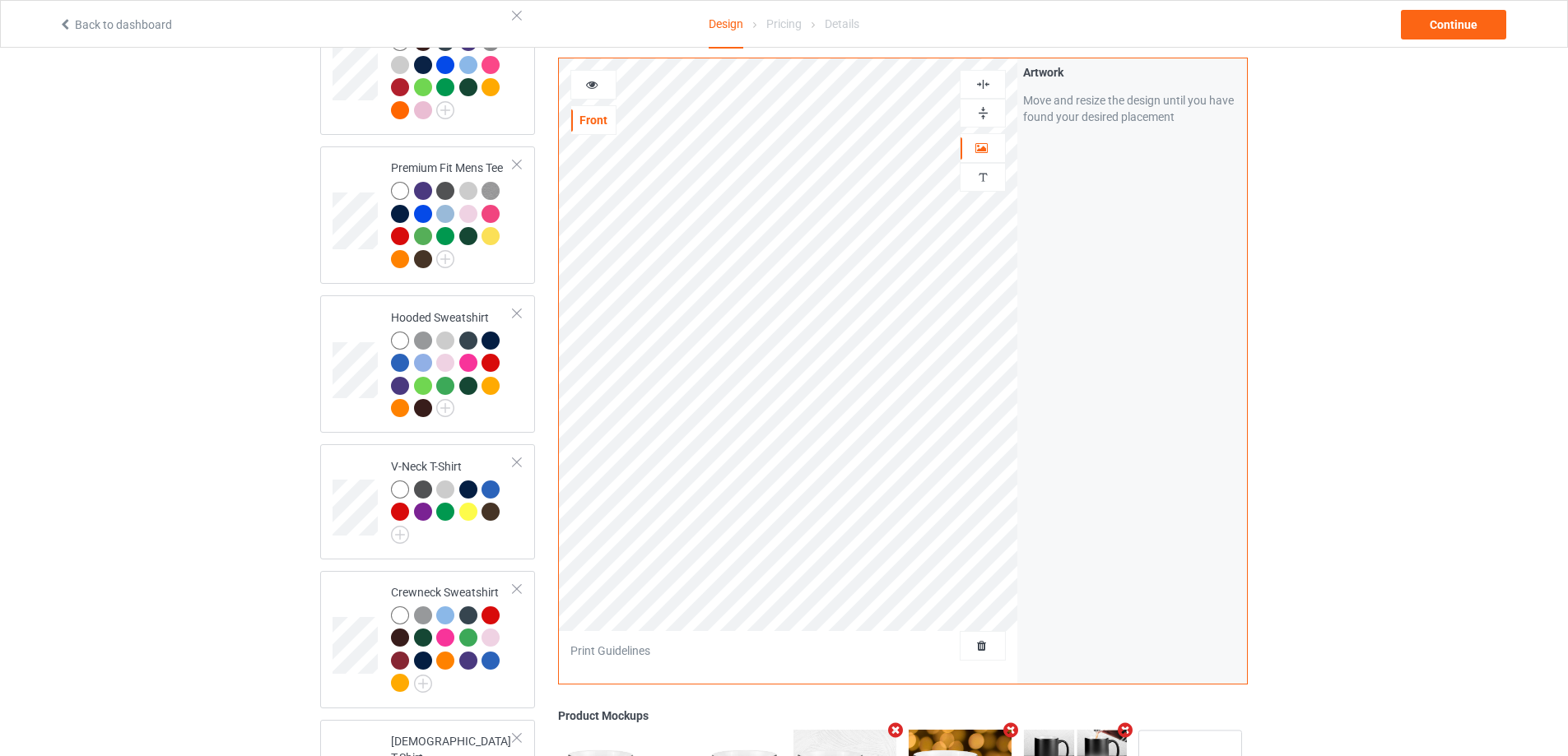
scroll to position [119, 0]
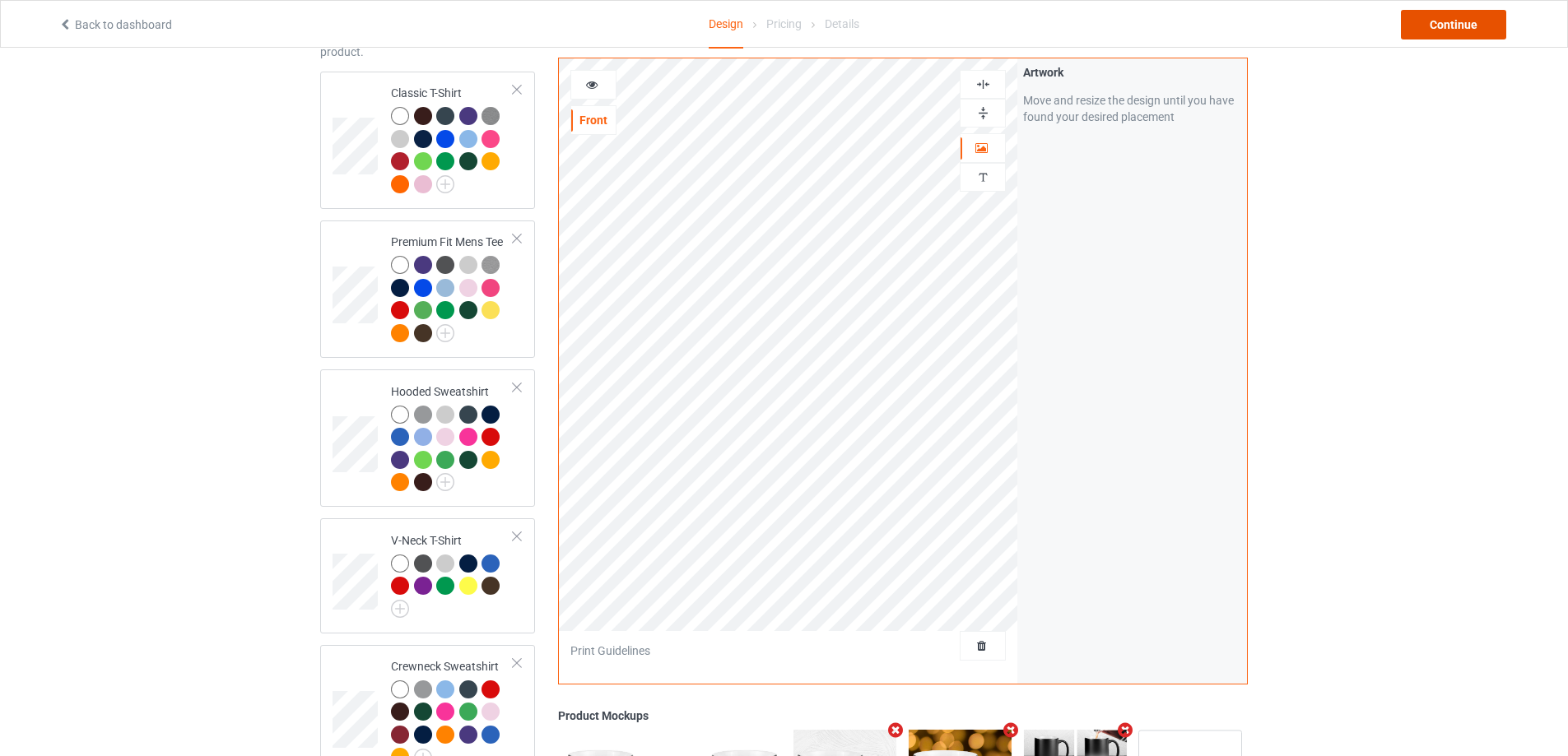
click at [1470, 23] on div "Continue" at bounding box center [1453, 25] width 105 height 29
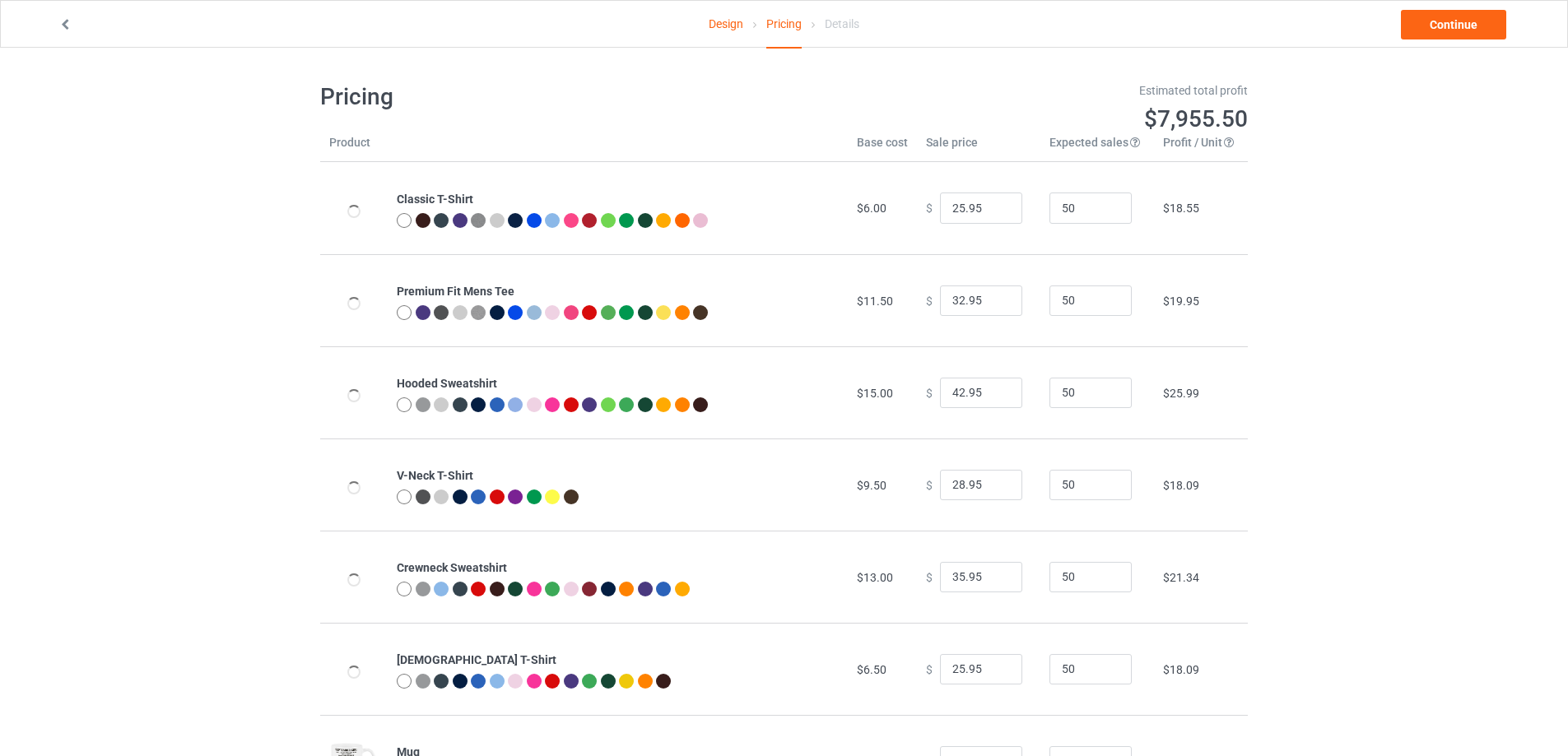
scroll to position [178, 0]
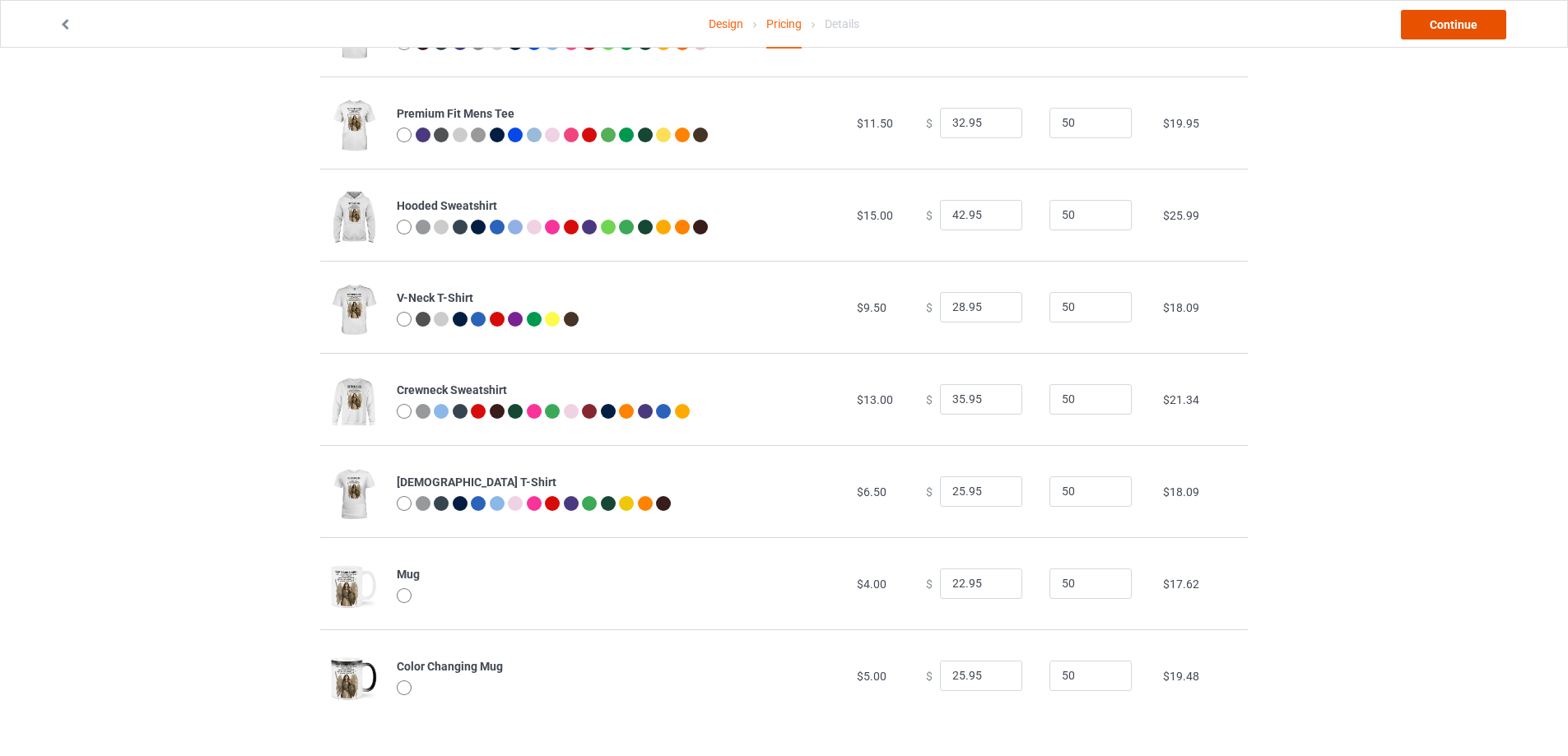
click at [1459, 15] on link "Continue" at bounding box center [1453, 25] width 105 height 29
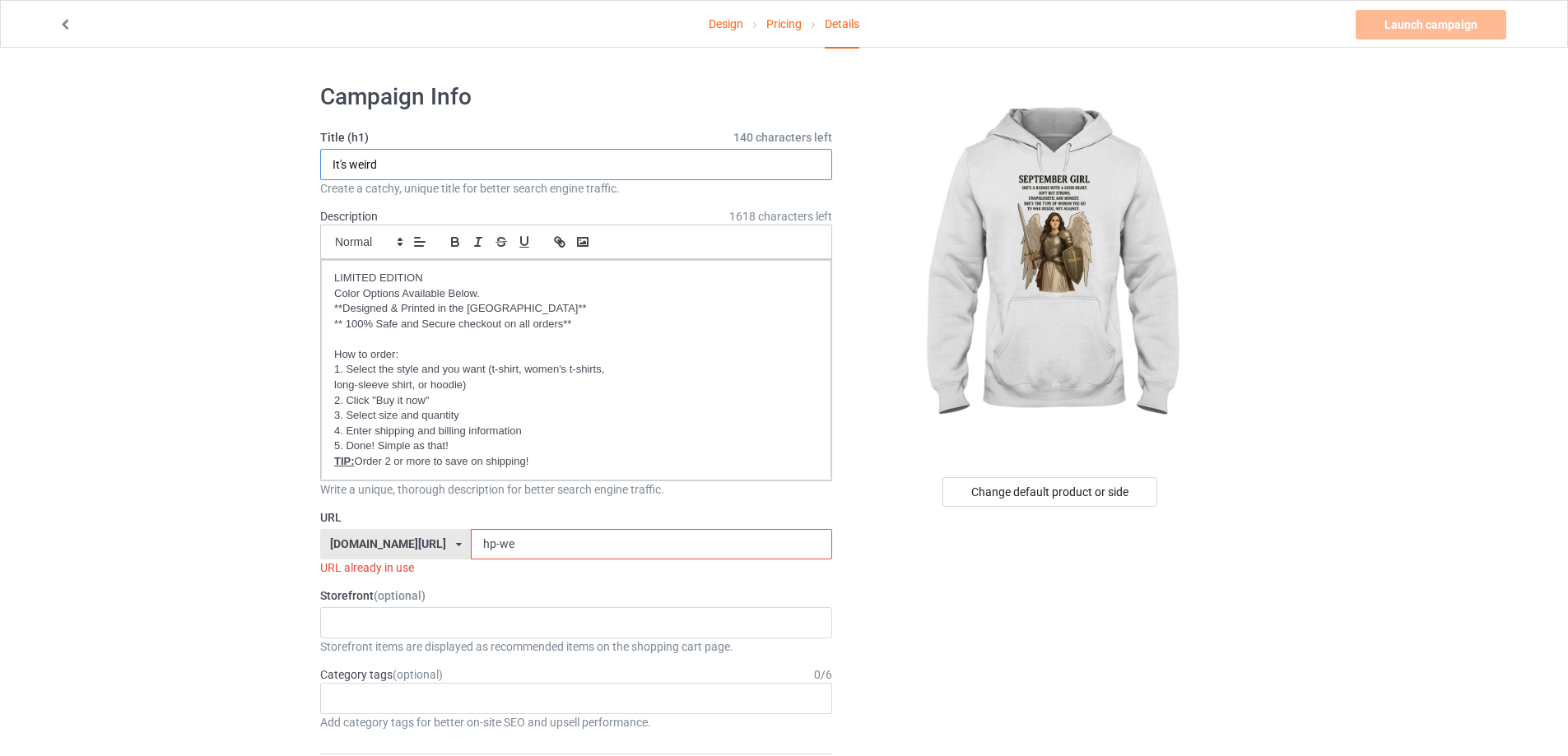
drag, startPoint x: 410, startPoint y: 167, endPoint x: 261, endPoint y: 149, distance: 150.1
type input "September Gifrl"
drag, startPoint x: 540, startPoint y: 547, endPoint x: 404, endPoint y: 543, distance: 136.1
click at [405, 543] on div "[DOMAIN_NAME][URL] [DOMAIN_NAME][URL] [DOMAIN_NAME][URL] [DOMAIN_NAME][URL] [DO…" at bounding box center [576, 545] width 512 height 31
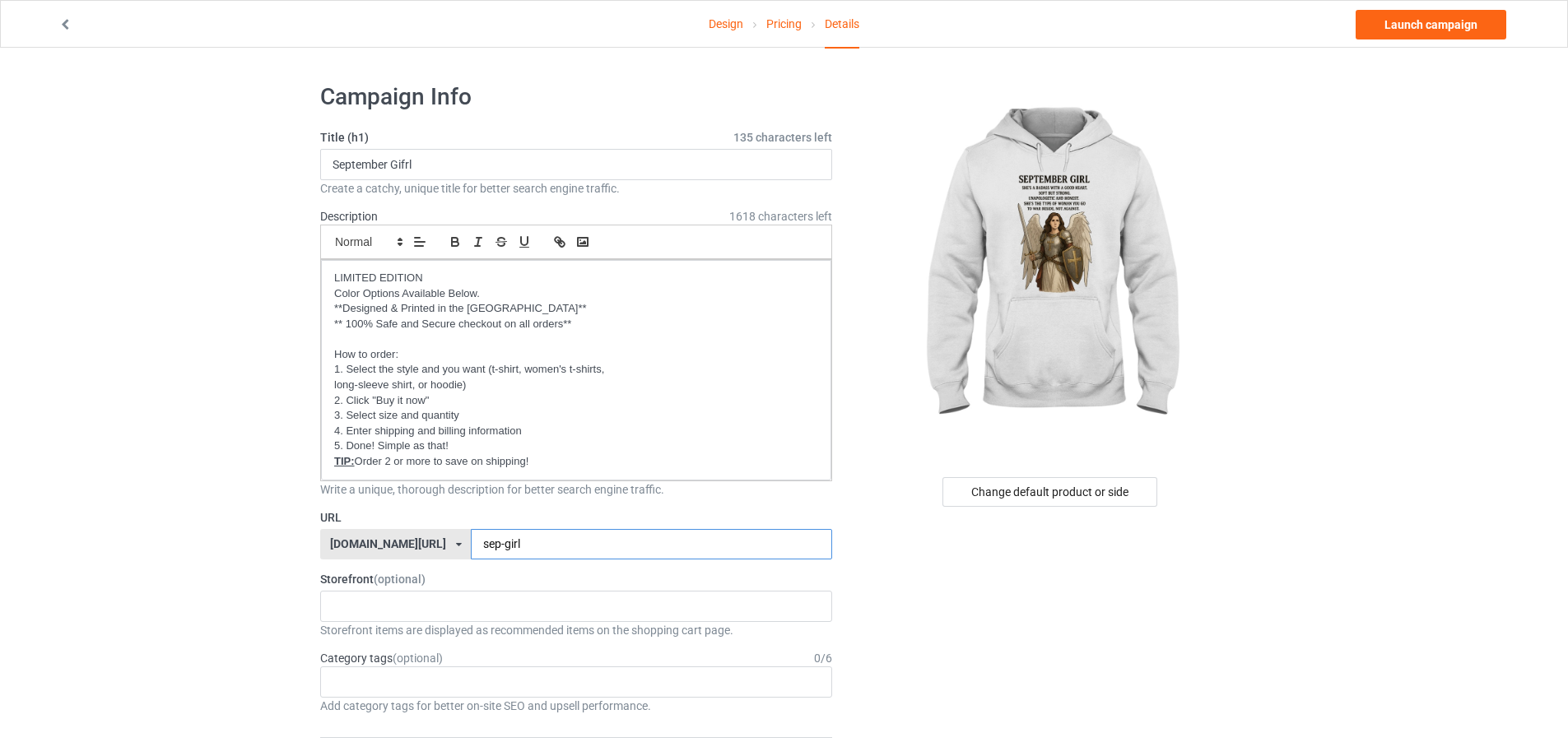
type input "sep-girl"
click at [405, 164] on input "September Gifrl" at bounding box center [576, 164] width 512 height 31
type input "September Girl"
click at [1420, 25] on link "Launch campaign" at bounding box center [1430, 25] width 151 height 29
